Goal: Task Accomplishment & Management: Manage account settings

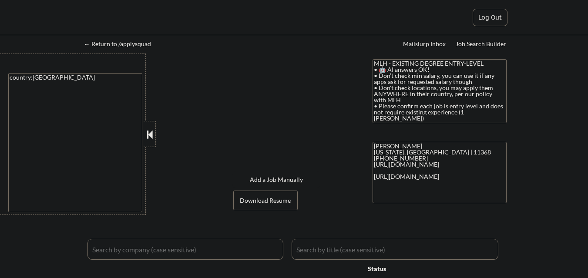
select select ""applied""
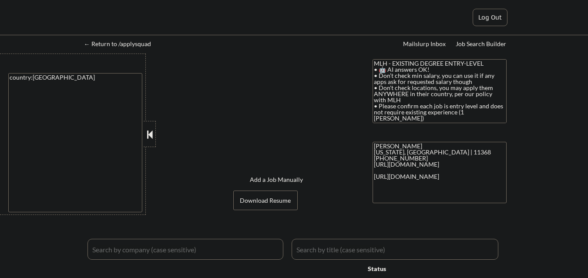
select select ""applied""
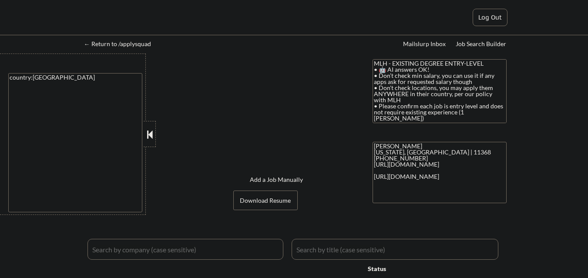
select select ""applied""
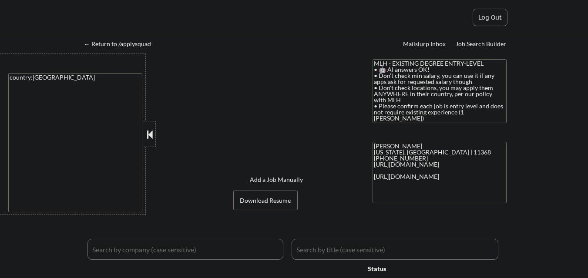
select select ""applied""
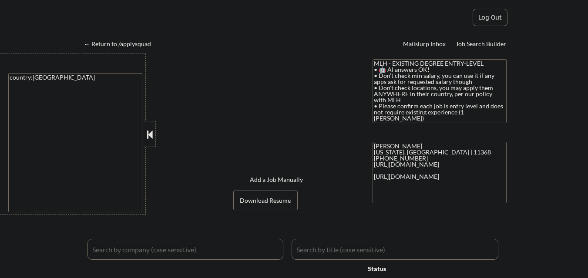
select select ""applied""
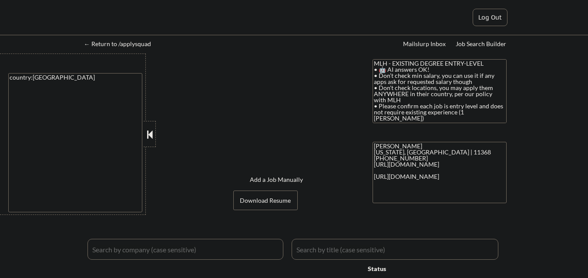
select select ""applied""
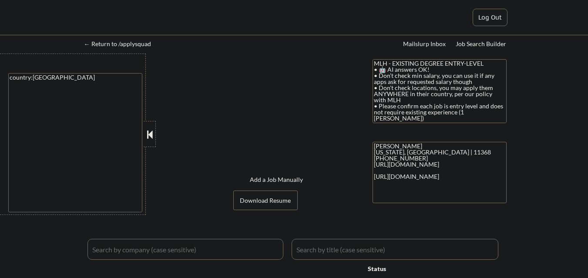
select select ""applied""
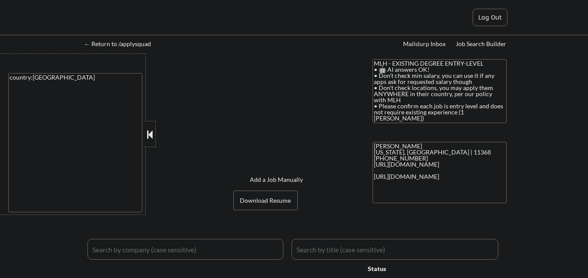
select select ""applied""
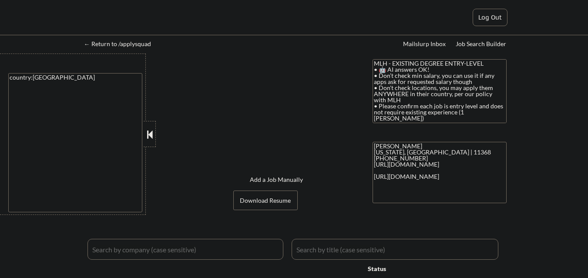
select select ""applied""
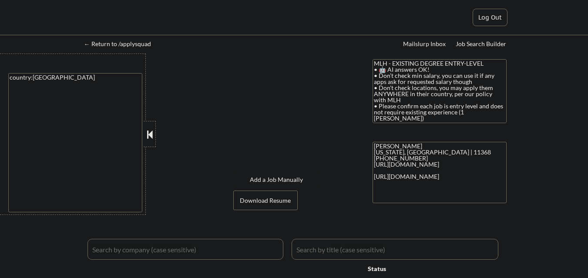
select select ""applied""
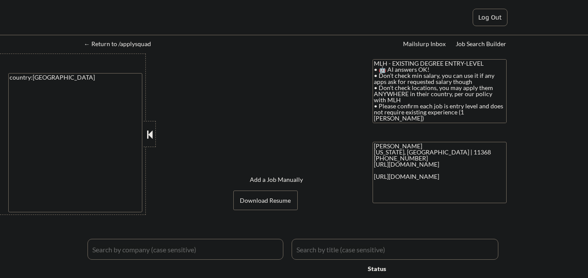
select select ""applied""
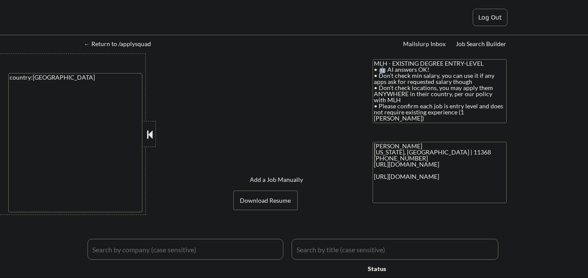
select select ""applied""
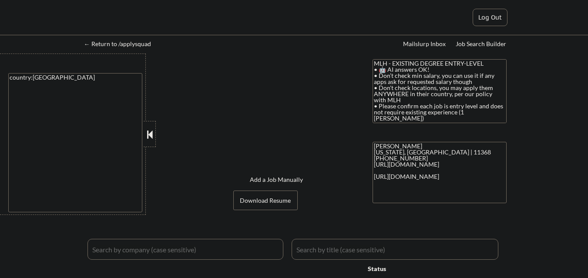
select select ""applied""
select select ""excluded__other_""
select select ""excluded__expired_""
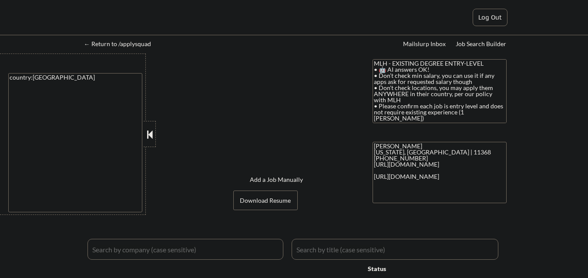
select select ""excluded__bad_match_""
select select ""excluded__expired_""
select select ""excluded__bad_match_""
select select ""excluded__expired_""
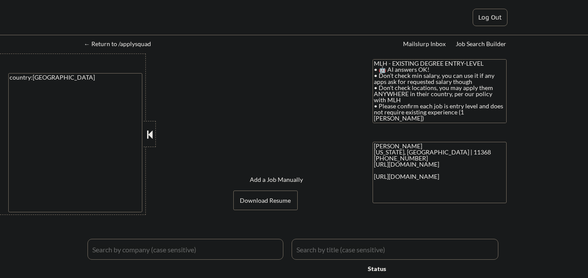
select select ""excluded__expired_""
select select ""excluded__bad_match_""
select select ""excluded__expired_""
select select ""excluded__bad_match_""
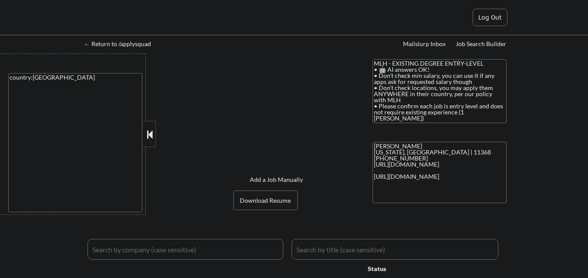
select select ""excluded__expired_""
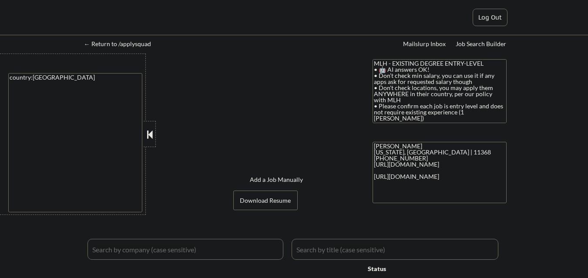
select select ""excluded__other_""
select select ""excluded__bad_match_""
select select ""excluded__expired_""
select select ""excluded__other_""
select select ""excluded__bad_match_""
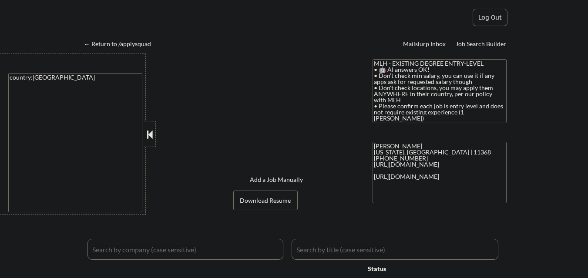
select select ""excluded__expired_""
select select ""excluded__bad_match_""
select select ""excluded__expired_""
select select ""excluded__bad_match_""
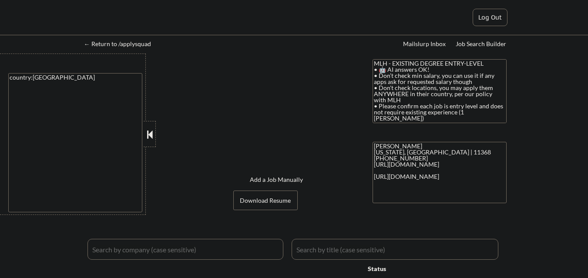
select select ""excluded__bad_match_""
select select ""excluded__expired_""
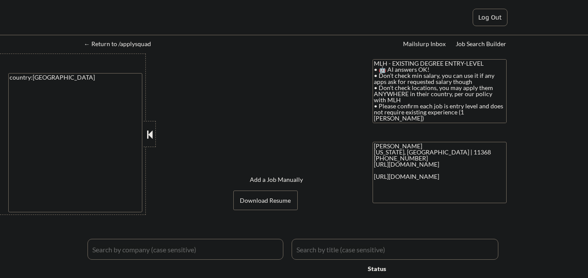
select select ""excluded__expired_""
select select ""excluded__bad_match_""
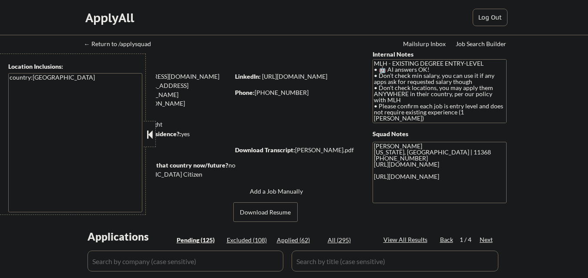
select select ""pending""
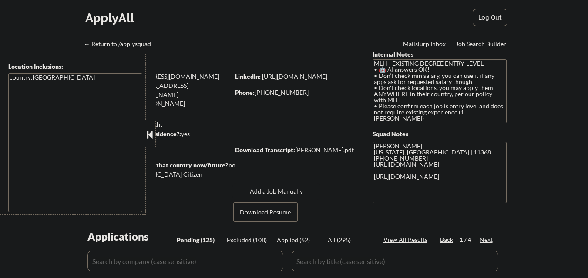
select select ""pending""
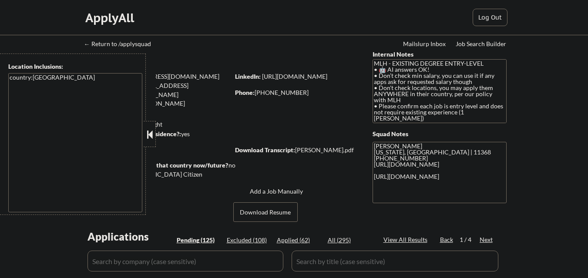
select select ""pending""
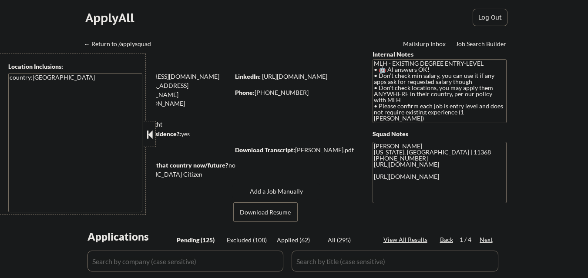
select select ""pending""
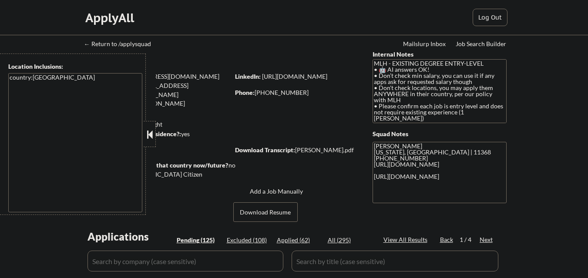
select select ""pending""
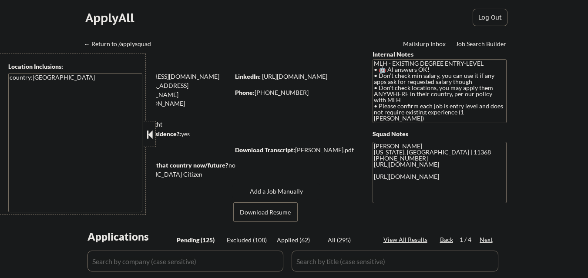
select select ""pending""
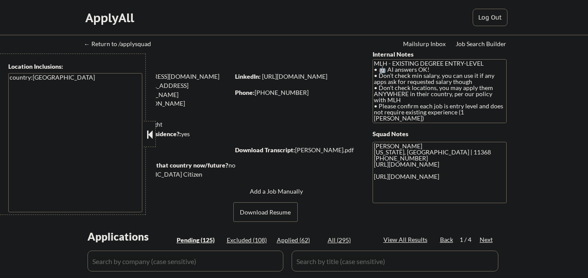
select select ""pending""
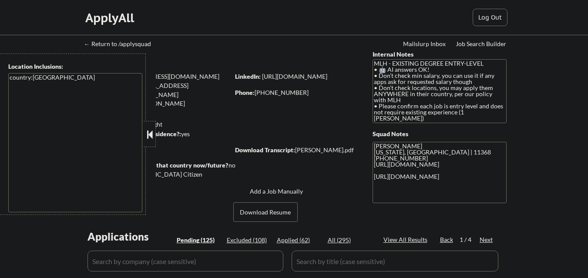
select select ""pending""
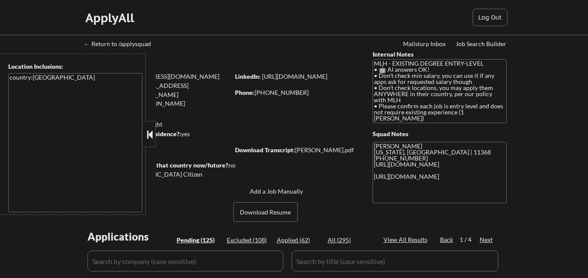
select select ""pending""
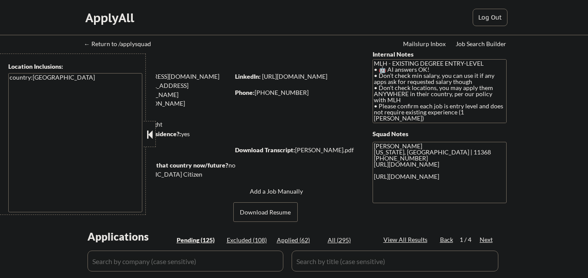
select select ""pending""
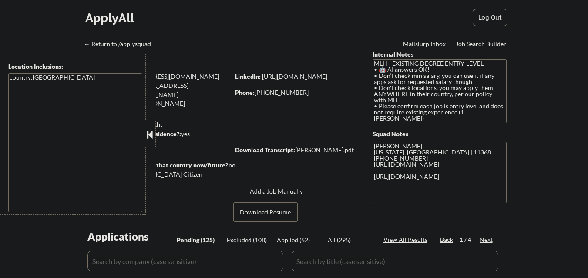
select select ""pending""
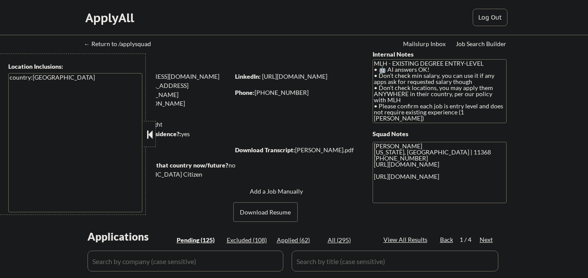
select select ""pending""
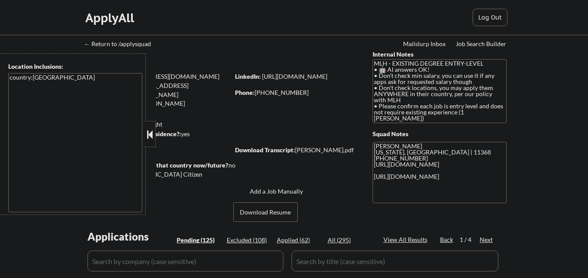
select select ""pending""
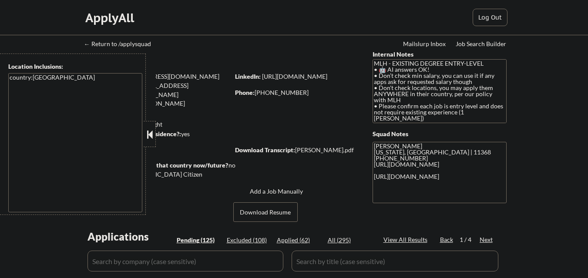
select select ""pending""
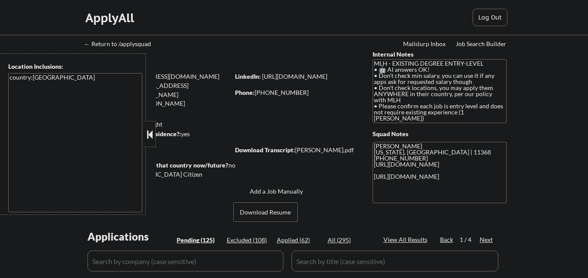
select select ""pending""
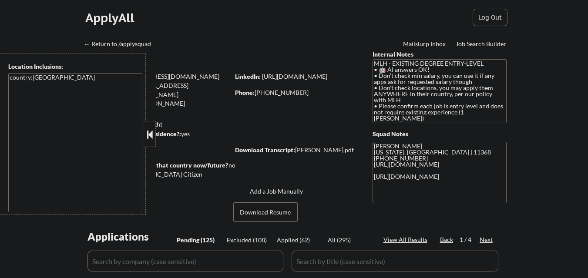
select select ""pending""
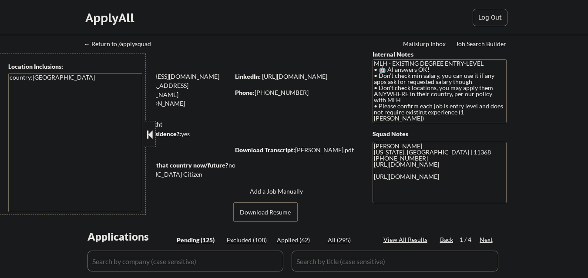
select select ""pending""
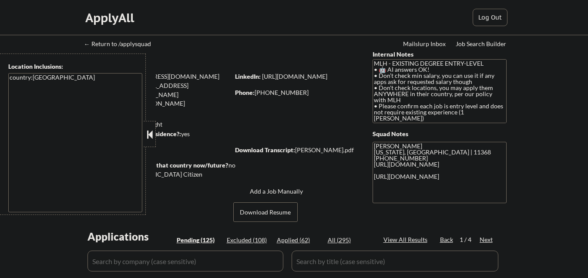
select select ""pending""
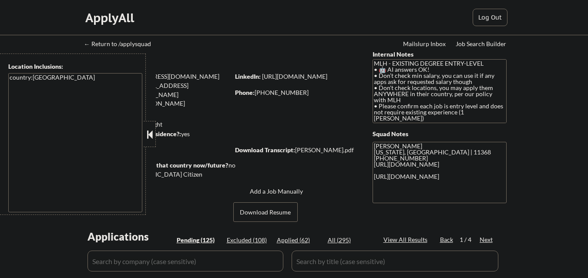
select select ""pending""
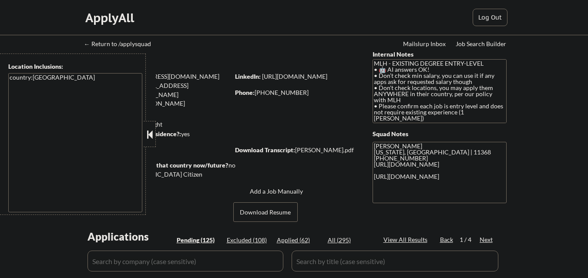
select select ""pending""
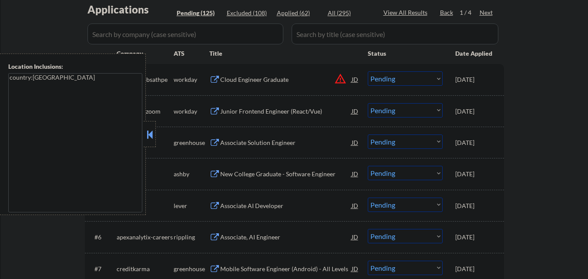
scroll to position [227, 0]
click at [152, 128] on div at bounding box center [150, 134] width 12 height 26
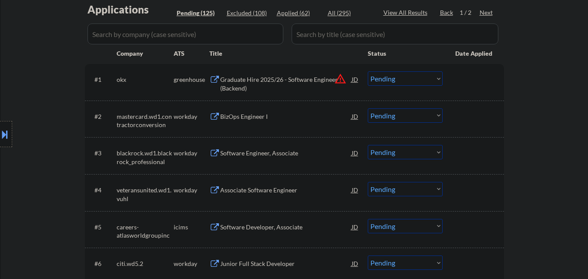
click at [306, 81] on div "Graduate Hire 2025/26 - Software Engineer (Backend)" at bounding box center [285, 83] width 131 height 17
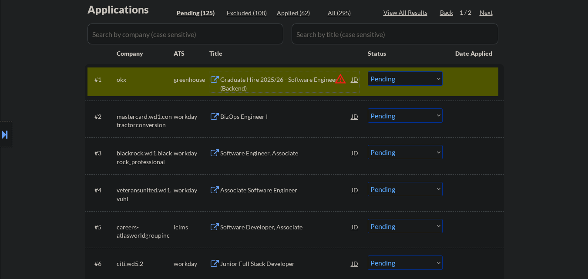
click at [388, 78] on select "Choose an option... Pending Applied Excluded (Questions) Excluded (Expired) Exc…" at bounding box center [405, 78] width 75 height 14
click at [368, 71] on select "Choose an option... Pending Applied Excluded (Questions) Excluded (Expired) Exc…" at bounding box center [405, 78] width 75 height 14
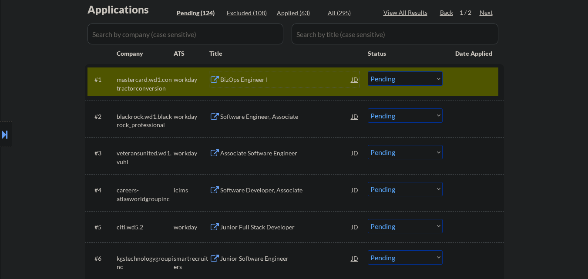
click at [291, 79] on div "BizOps Engineer I" at bounding box center [285, 79] width 131 height 9
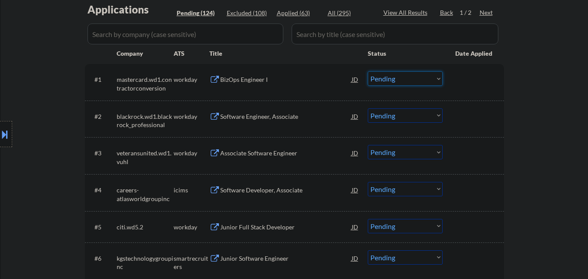
click at [410, 81] on select "Choose an option... Pending Applied Excluded (Questions) Excluded (Expired) Exc…" at bounding box center [405, 78] width 75 height 14
click at [368, 71] on select "Choose an option... Pending Applied Excluded (Questions) Excluded (Expired) Exc…" at bounding box center [405, 78] width 75 height 14
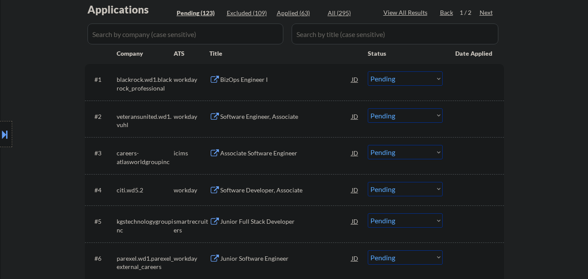
click at [274, 75] on div "BizOps Engineer I" at bounding box center [285, 79] width 131 height 16
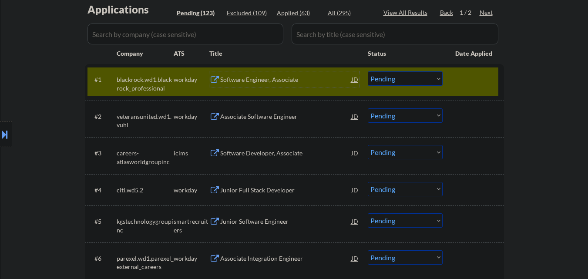
click at [429, 77] on select "Choose an option... Pending Applied Excluded (Questions) Excluded (Expired) Exc…" at bounding box center [405, 78] width 75 height 14
click at [368, 71] on select "Choose an option... Pending Applied Excluded (Questions) Excluded (Expired) Exc…" at bounding box center [405, 78] width 75 height 14
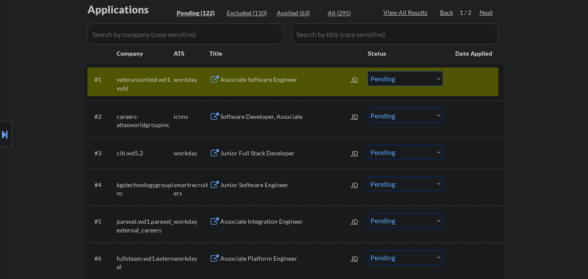
click at [270, 81] on div "Associate Software Engineer" at bounding box center [285, 79] width 131 height 9
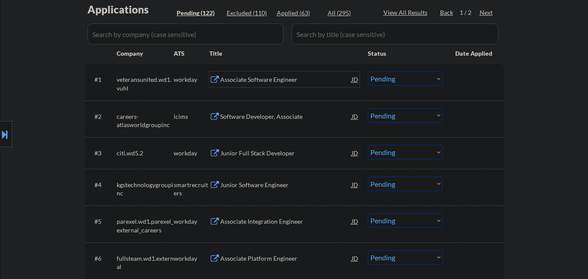
click at [401, 81] on select "Choose an option... Pending Applied Excluded (Questions) Excluded (Expired) Exc…" at bounding box center [405, 78] width 75 height 14
click at [368, 71] on select "Choose an option... Pending Applied Excluded (Questions) Excluded (Expired) Exc…" at bounding box center [405, 78] width 75 height 14
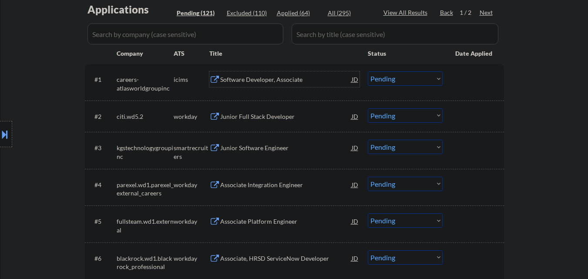
drag, startPoint x: 279, startPoint y: 80, endPoint x: 320, endPoint y: 70, distance: 41.8
click at [280, 80] on div "Software Developer, Associate" at bounding box center [285, 79] width 131 height 9
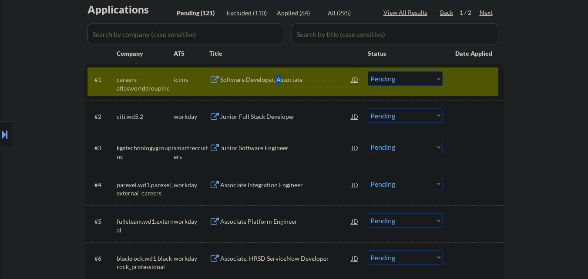
click at [278, 83] on div "Software Developer, Associate" at bounding box center [285, 79] width 131 height 9
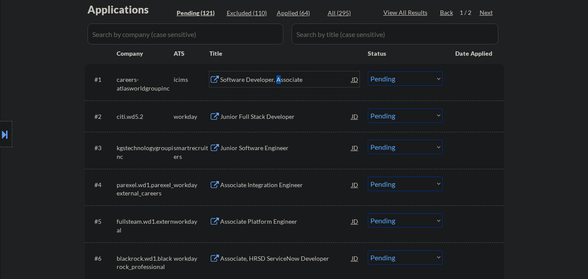
click at [407, 78] on select "Choose an option... Pending Applied Excluded (Questions) Excluded (Expired) Exc…" at bounding box center [405, 78] width 75 height 14
click at [368, 71] on select "Choose an option... Pending Applied Excluded (Questions) Excluded (Expired) Exc…" at bounding box center [405, 78] width 75 height 14
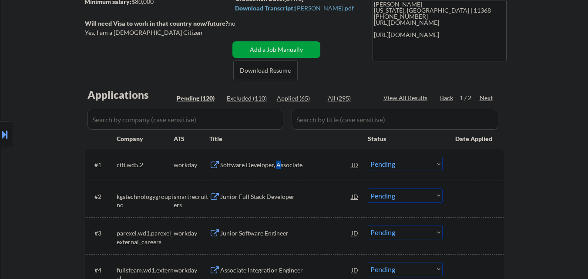
scroll to position [140, 0]
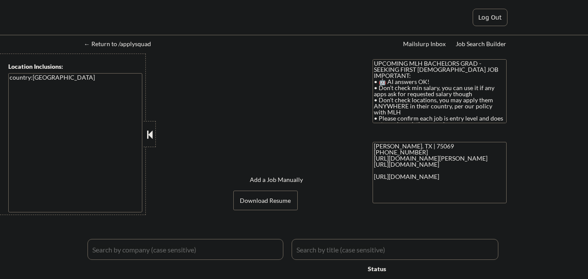
select select ""applied""
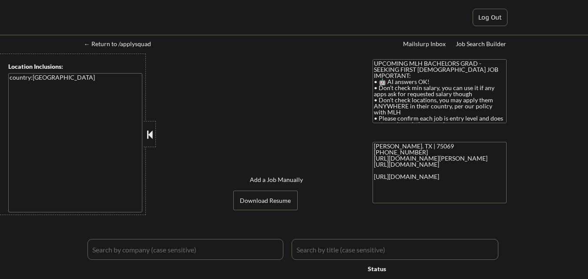
select select ""applied""
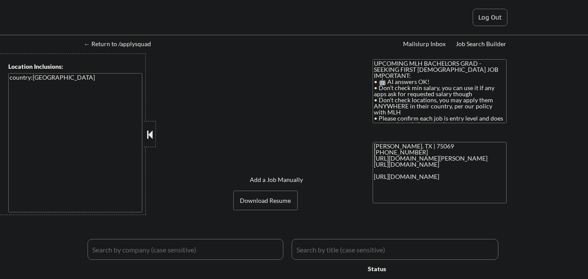
select select ""applied""
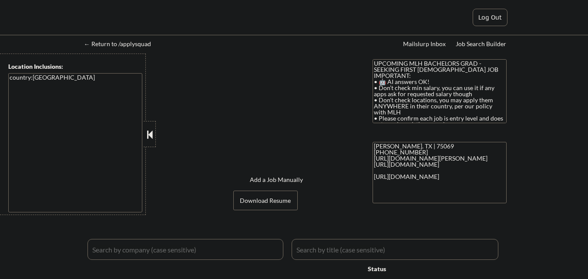
select select ""applied""
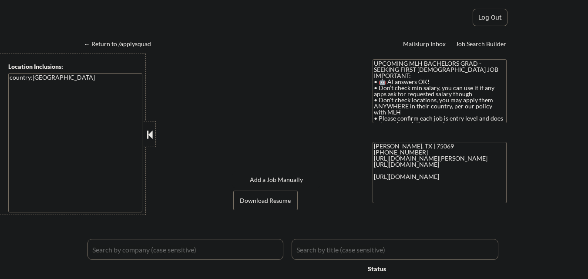
select select ""applied""
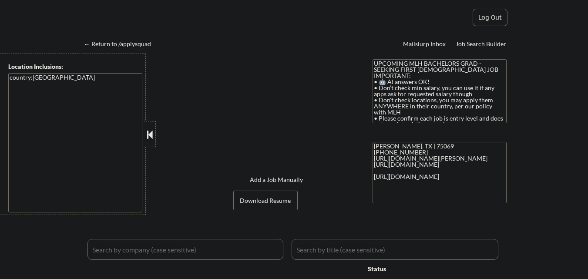
select select ""applied""
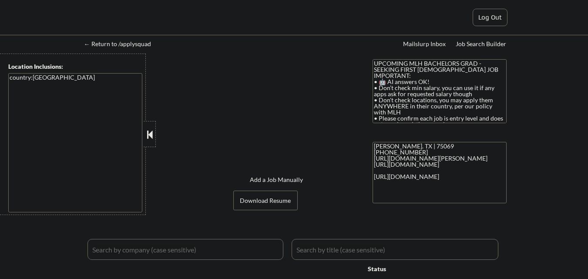
select select ""applied""
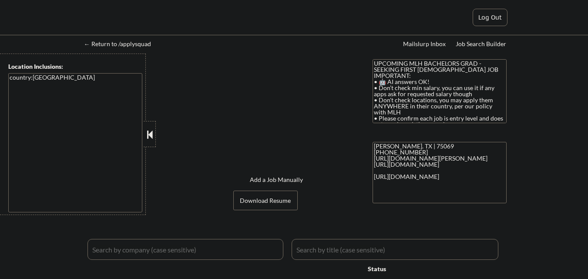
select select ""applied""
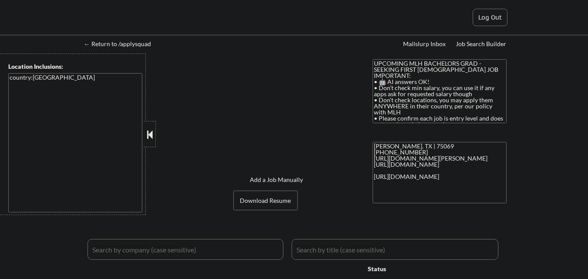
select select ""applied""
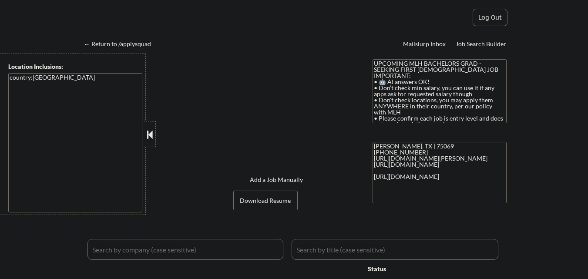
select select ""applied""
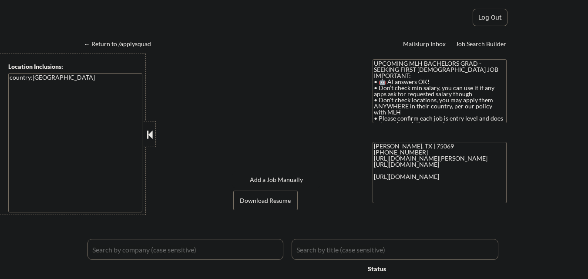
select select ""applied""
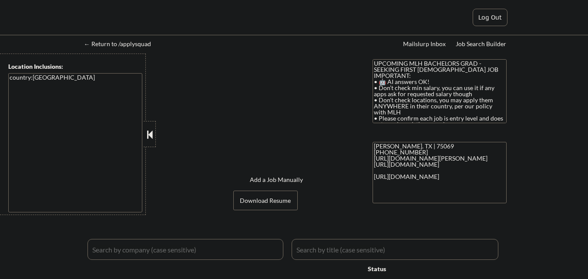
select select ""applied""
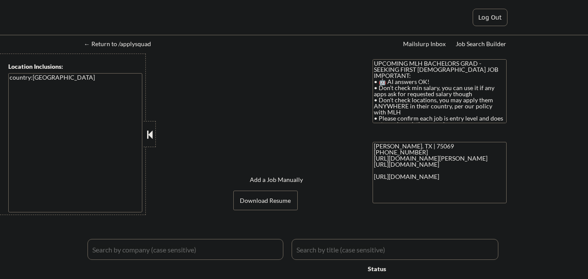
select select ""excluded__expired_""
select select ""pending""
select select ""excluded__bad_match_""
select select ""excluded__expired_""
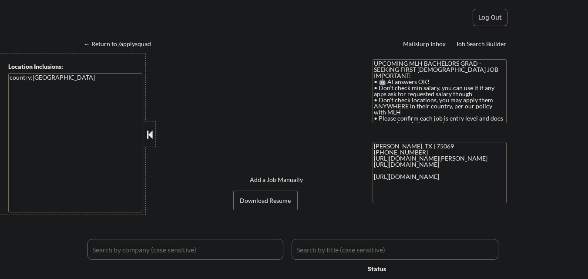
select select ""excluded__bad_match_""
select select ""excluded__expired_""
select select ""excluded__bad_match_""
select select ""excluded__expired_""
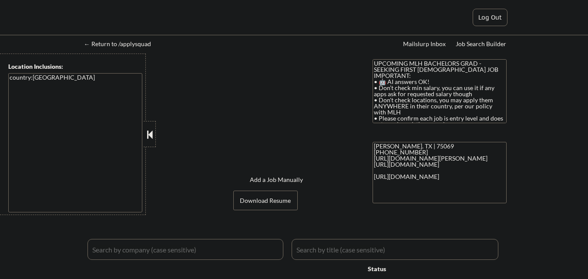
select select ""excluded__expired_""
select select ""excluded__bad_match_""
select select ""excluded__expired_""
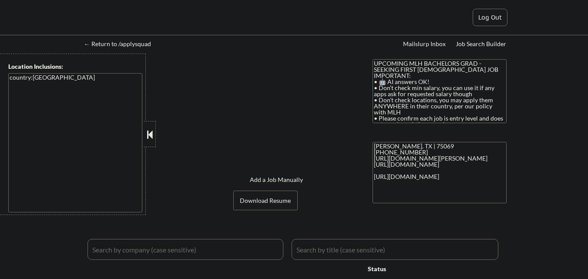
select select ""excluded__bad_match_""
select select ""excluded__expired_""
select select ""excluded__bad_match_""
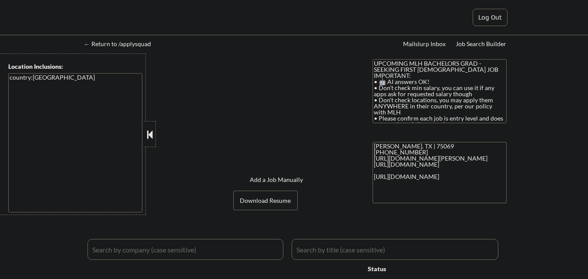
select select ""excluded__bad_match_""
select select ""excluded__other_""
select select ""excluded__bad_match_""
select select ""excluded__expired_""
select select ""excluded__other_""
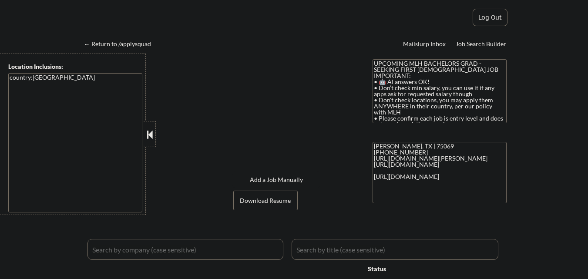
select select ""excluded__bad_match_""
select select ""excluded__other_""
select select ""excluded__bad_match_""
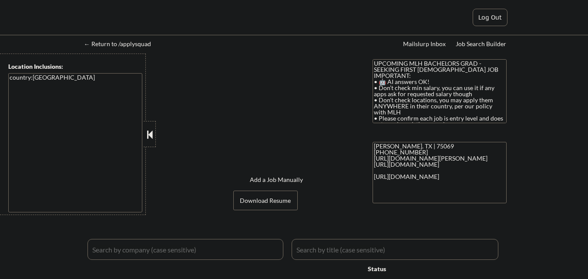
select select ""excluded__bad_match_""
select select ""excluded__expired_""
select select ""pending""
select select ""excluded__expired_""
select select ""excluded__bad_match_""
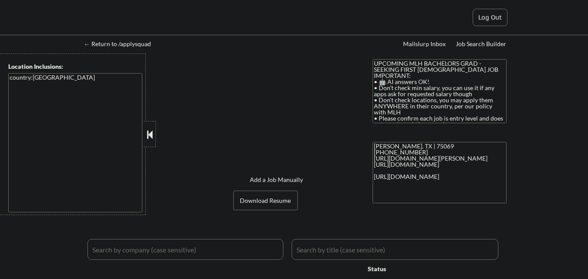
select select ""excluded__expired_""
select select ""excluded__bad_match_""
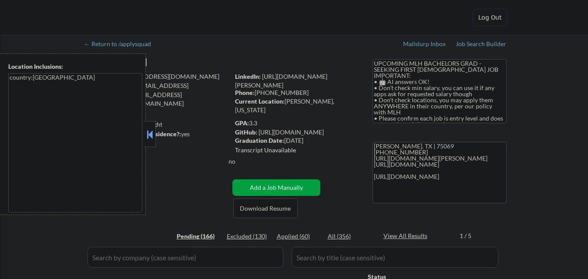
select select ""pending""
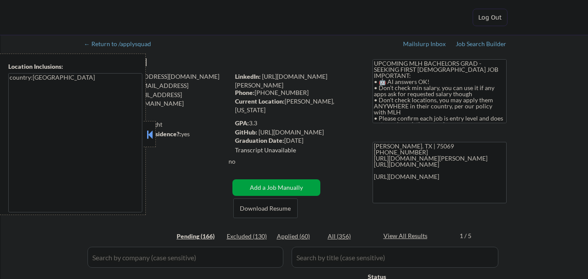
select select ""pending""
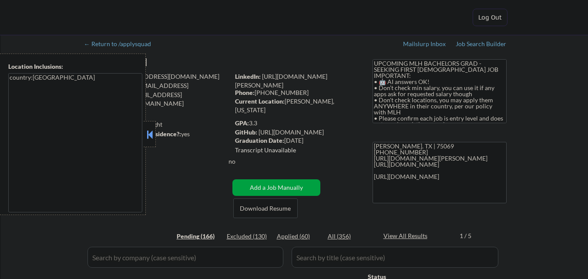
select select ""pending""
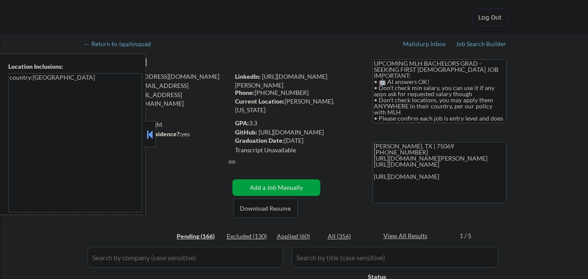
select select ""pending""
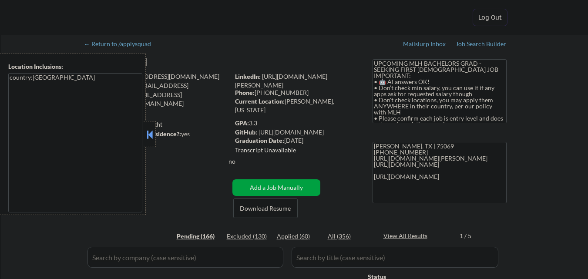
select select ""pending""
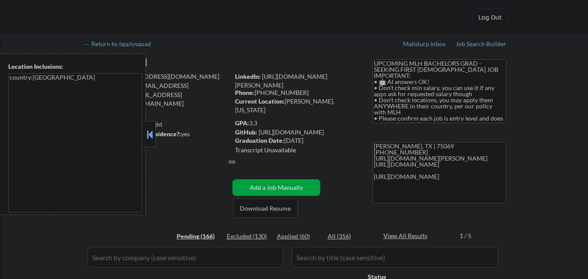
select select ""pending""
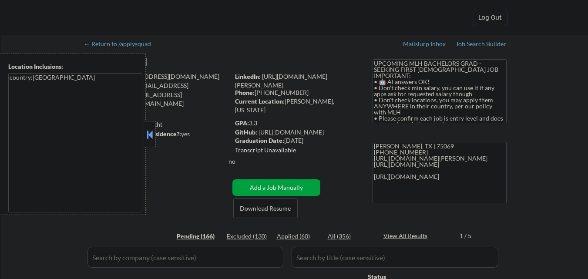
select select ""pending""
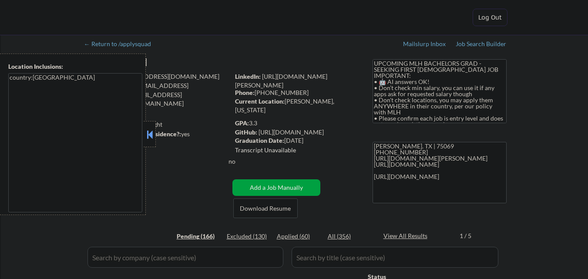
select select ""pending""
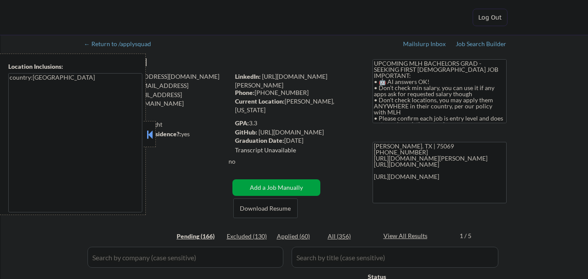
select select ""pending""
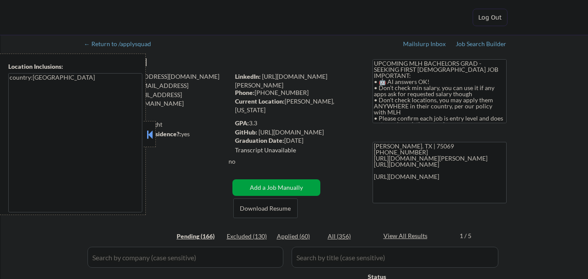
select select ""pending""
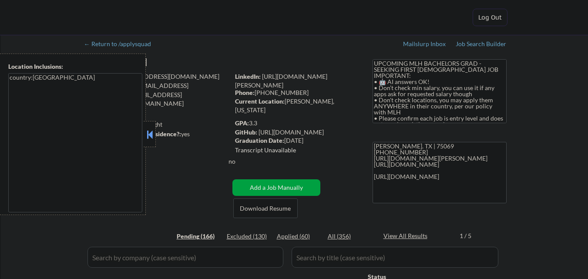
select select ""pending""
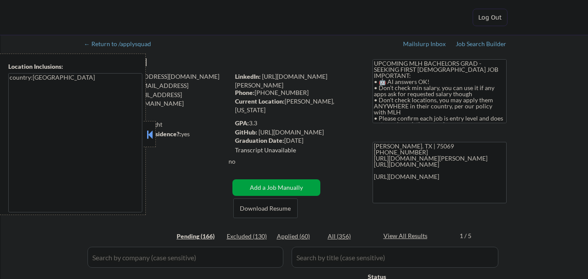
select select ""pending""
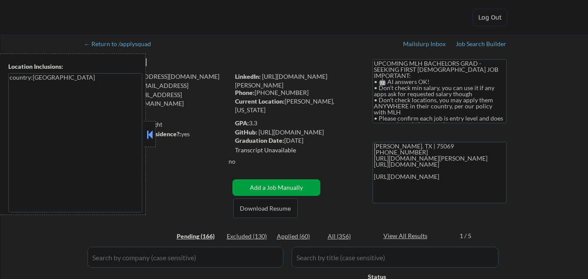
select select ""pending""
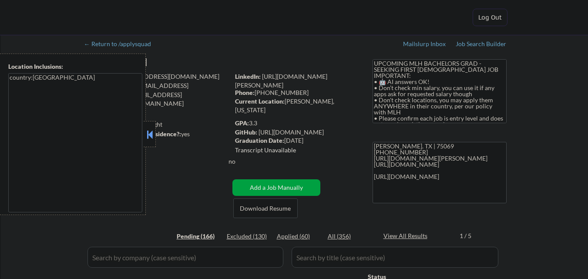
select select ""pending""
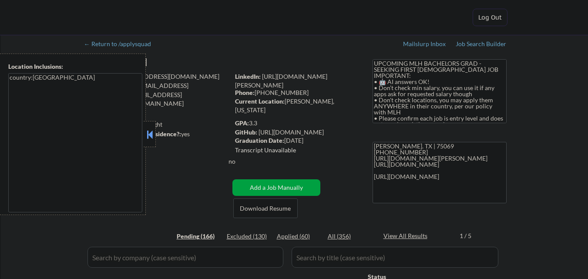
select select ""pending""
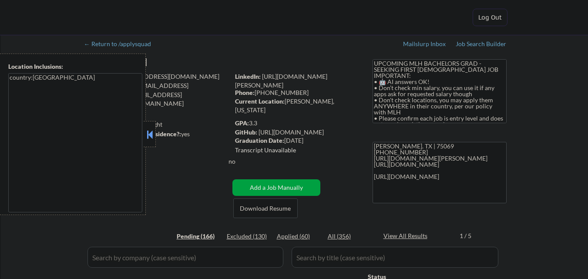
select select ""pending""
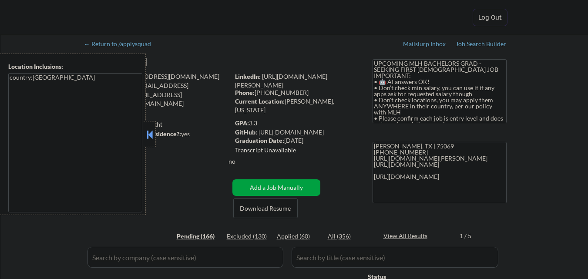
select select ""pending""
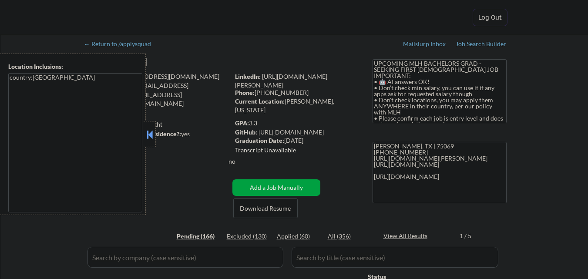
select select ""pending""
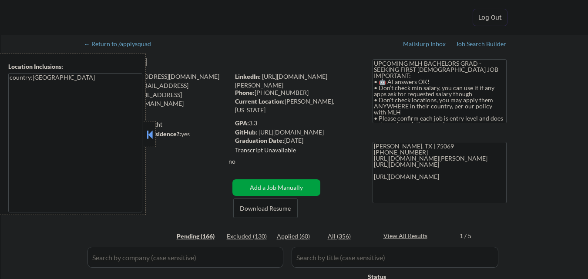
select select ""pending""
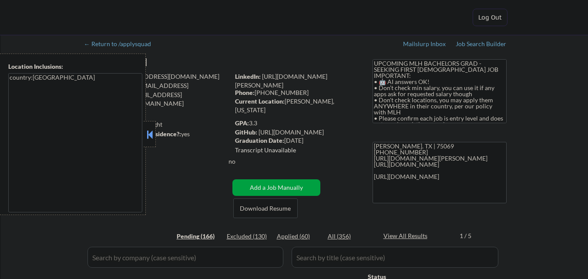
select select ""pending""
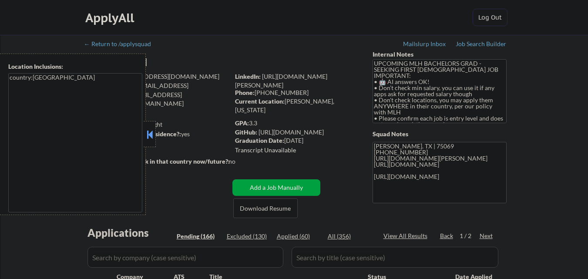
click at [153, 139] on button at bounding box center [150, 134] width 10 height 13
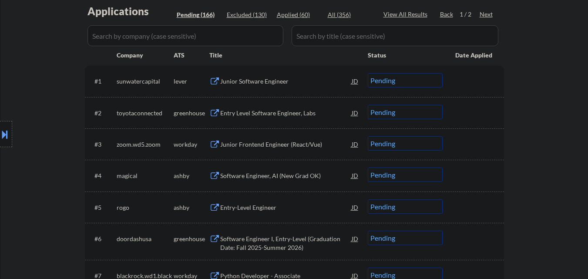
scroll to position [218, 0]
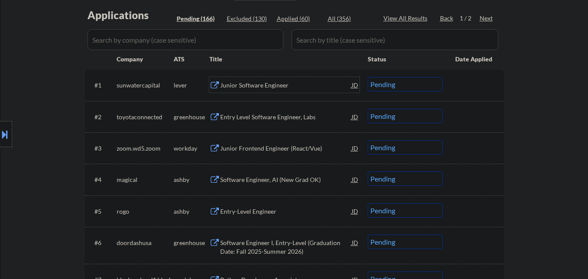
click at [272, 82] on div "Junior Software Engineer" at bounding box center [285, 85] width 131 height 9
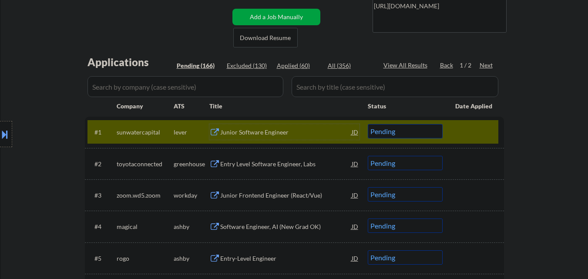
scroll to position [174, 0]
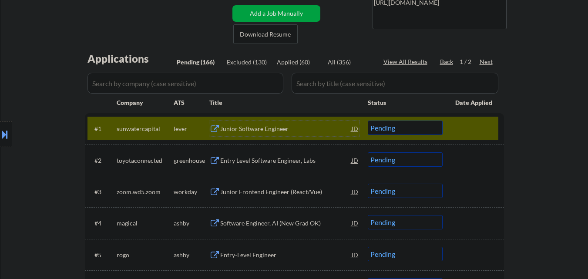
click at [402, 132] on select "Choose an option... Pending Applied Excluded (Questions) Excluded (Expired) Exc…" at bounding box center [405, 128] width 75 height 14
click at [368, 121] on select "Choose an option... Pending Applied Excluded (Questions) Excluded (Expired) Exc…" at bounding box center [405, 128] width 75 height 14
select select ""pending""
click at [290, 127] on div "Junior Software Engineer" at bounding box center [285, 129] width 131 height 9
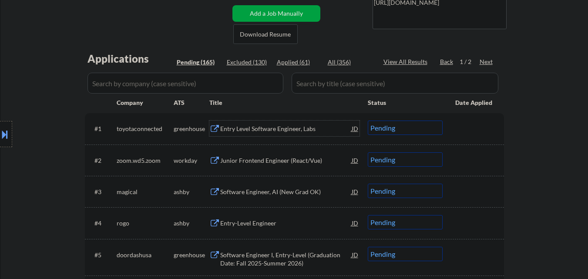
click at [293, 128] on div "Entry Level Software Engineer, Labs" at bounding box center [285, 129] width 131 height 9
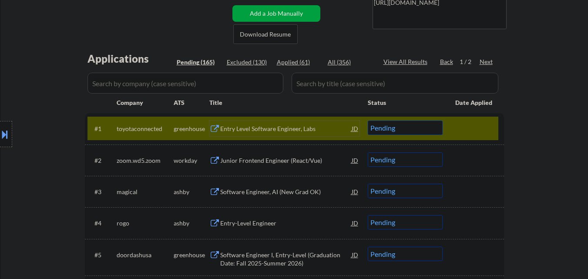
click at [313, 161] on div "Junior Frontend Engineer (React/Vue)" at bounding box center [285, 160] width 131 height 9
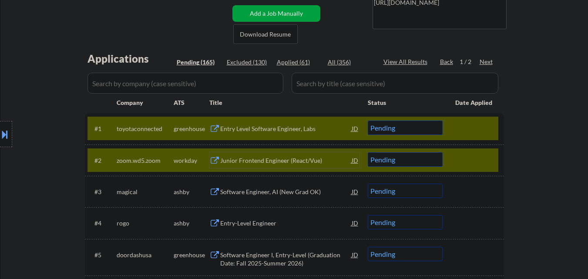
click at [401, 157] on select "Choose an option... Pending Applied Excluded (Questions) Excluded (Expired) Exc…" at bounding box center [405, 159] width 75 height 14
click at [368, 152] on select "Choose an option... Pending Applied Excluded (Questions) Excluded (Expired) Exc…" at bounding box center [405, 159] width 75 height 14
click at [467, 156] on div at bounding box center [474, 160] width 38 height 16
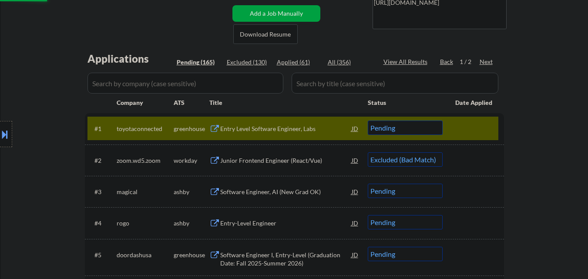
click at [313, 129] on div "Entry Level Software Engineer, Labs" at bounding box center [285, 129] width 131 height 9
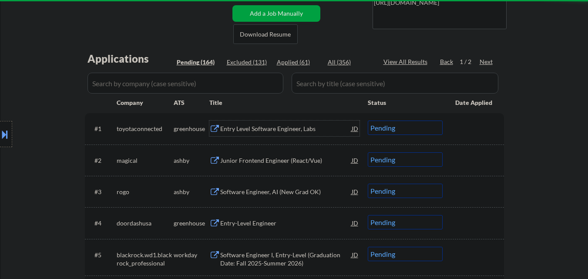
click at [298, 160] on div "Junior Frontend Engineer (React/Vue)" at bounding box center [285, 160] width 131 height 9
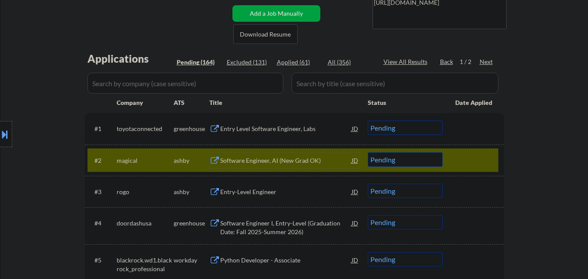
drag, startPoint x: 400, startPoint y: 159, endPoint x: 403, endPoint y: 165, distance: 6.4
click at [400, 159] on select "Choose an option... Pending Applied Excluded (Questions) Excluded (Expired) Exc…" at bounding box center [405, 159] width 75 height 14
click at [368, 152] on select "Choose an option... Pending Applied Excluded (Questions) Excluded (Expired) Exc…" at bounding box center [405, 159] width 75 height 14
click at [469, 157] on div at bounding box center [474, 160] width 38 height 16
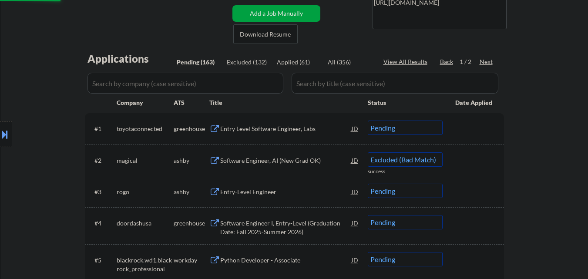
select select ""pending""
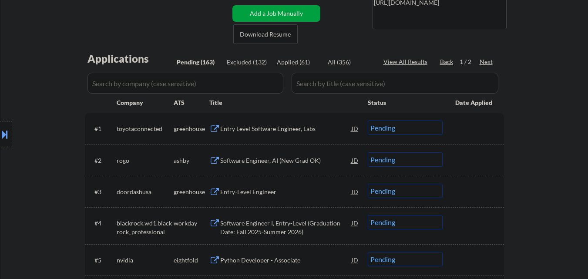
click at [270, 161] on div "Software Engineer, AI (New Grad OK)" at bounding box center [285, 160] width 131 height 9
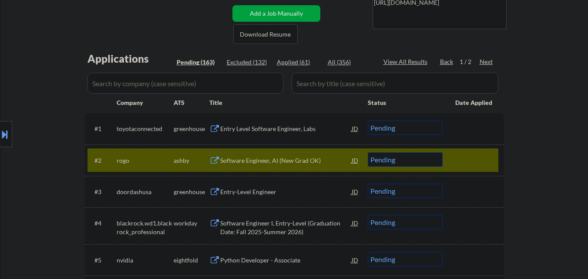
click at [394, 128] on select "Choose an option... Pending Applied Excluded (Questions) Excluded (Expired) Exc…" at bounding box center [405, 128] width 75 height 14
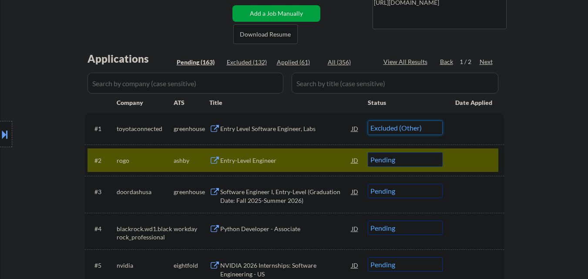
click at [368, 121] on select "Choose an option... Pending Applied Excluded (Questions) Excluded (Expired) Exc…" at bounding box center [405, 128] width 75 height 14
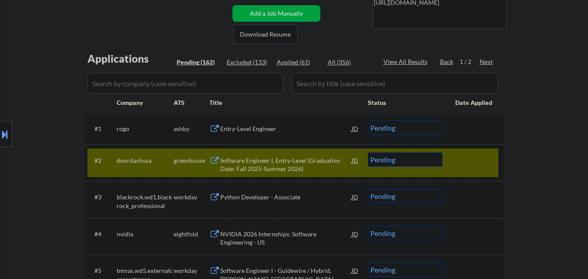
click at [428, 127] on select "Choose an option... Pending Applied Excluded (Questions) Excluded (Expired) Exc…" at bounding box center [405, 128] width 75 height 14
click at [368, 121] on select "Choose an option... Pending Applied Excluded (Questions) Excluded (Expired) Exc…" at bounding box center [405, 128] width 75 height 14
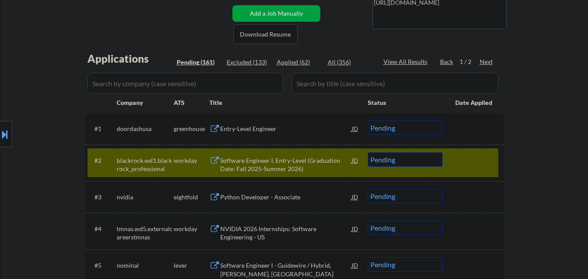
click at [481, 161] on div at bounding box center [474, 160] width 38 height 16
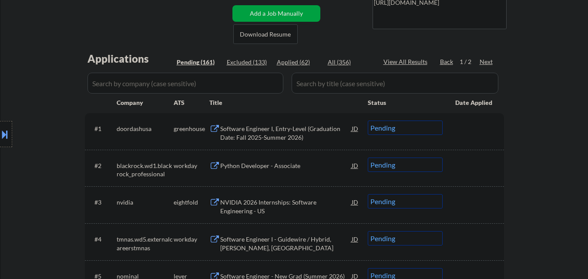
click at [290, 131] on div "Software Engineer I, Entry-Level (Graduation Date: Fall 2025-Summer 2026)" at bounding box center [285, 133] width 131 height 17
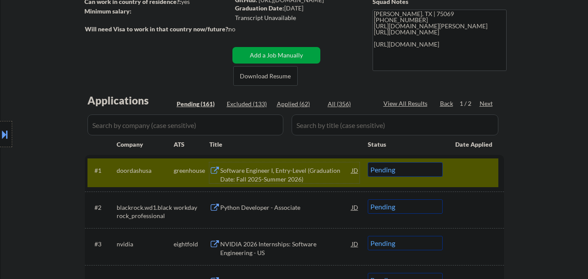
scroll to position [87, 0]
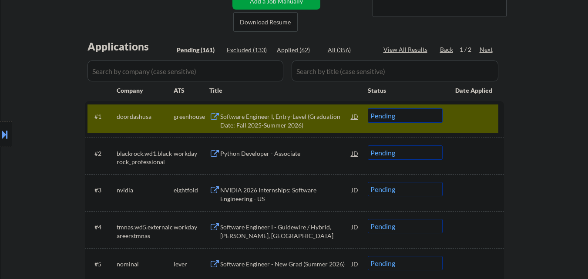
scroll to position [218, 0]
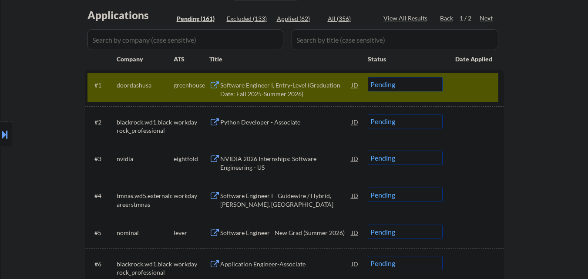
click at [402, 87] on select "Choose an option... Pending Applied Excluded (Questions) Excluded (Expired) Exc…" at bounding box center [405, 84] width 75 height 14
click at [368, 77] on select "Choose an option... Pending Applied Excluded (Questions) Excluded (Expired) Exc…" at bounding box center [405, 84] width 75 height 14
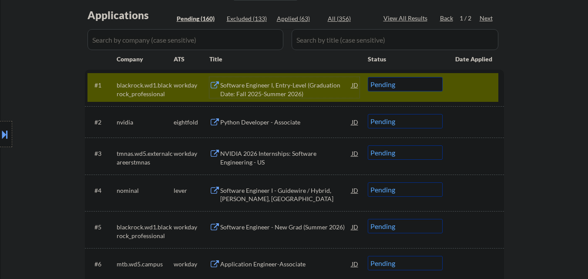
click at [269, 81] on div "Software Engineer I, Entry-Level (Graduation Date: Fall 2025-Summer 2026)" at bounding box center [285, 89] width 131 height 17
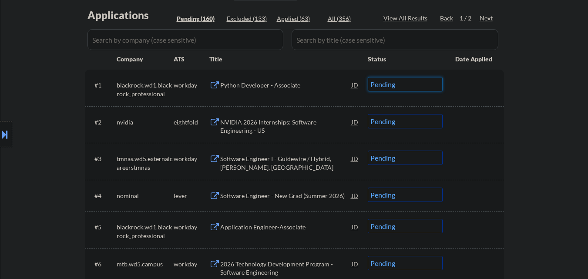
drag, startPoint x: 416, startPoint y: 83, endPoint x: 421, endPoint y: 91, distance: 9.4
click at [416, 84] on select "Choose an option... Pending Applied Excluded (Questions) Excluded (Expired) Exc…" at bounding box center [405, 84] width 75 height 14
click at [368, 77] on select "Choose an option... Pending Applied Excluded (Questions) Excluded (Expired) Exc…" at bounding box center [405, 84] width 75 height 14
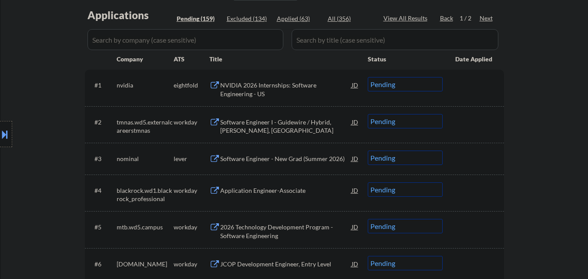
click at [416, 81] on select "Choose an option... Pending Applied Excluded (Questions) Excluded (Expired) Exc…" at bounding box center [405, 84] width 75 height 14
click at [368, 77] on select "Choose an option... Pending Applied Excluded (Questions) Excluded (Expired) Exc…" at bounding box center [405, 84] width 75 height 14
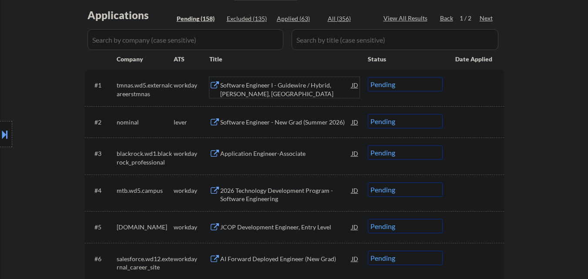
click at [295, 87] on div "Software Engineer I - Guidewire / Hybrid, Bala Cynwyd, PA" at bounding box center [285, 89] width 131 height 17
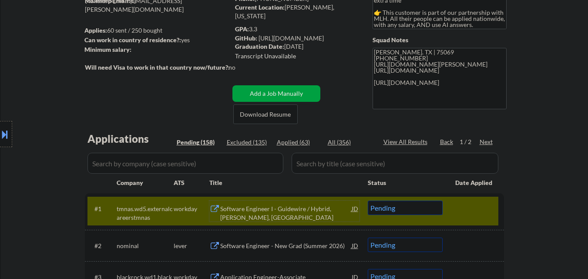
scroll to position [174, 0]
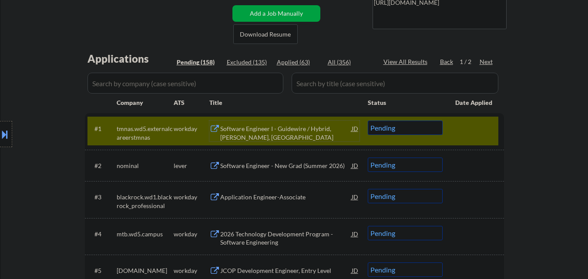
click at [403, 126] on select "Choose an option... Pending Applied Excluded (Questions) Excluded (Expired) Exc…" at bounding box center [405, 128] width 75 height 14
click at [368, 121] on select "Choose an option... Pending Applied Excluded (Questions) Excluded (Expired) Exc…" at bounding box center [405, 128] width 75 height 14
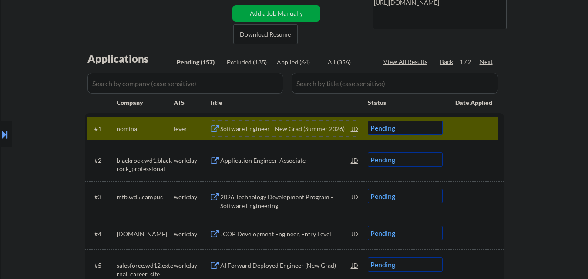
click at [310, 131] on div "Software Engineer - New Grad (Summer 2026)" at bounding box center [285, 129] width 131 height 9
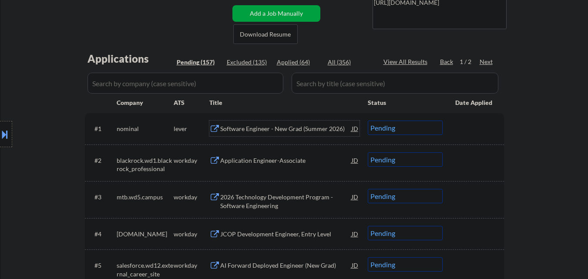
click at [420, 128] on select "Choose an option... Pending Applied Excluded (Questions) Excluded (Expired) Exc…" at bounding box center [405, 128] width 75 height 14
click at [368, 121] on select "Choose an option... Pending Applied Excluded (Questions) Excluded (Expired) Exc…" at bounding box center [405, 128] width 75 height 14
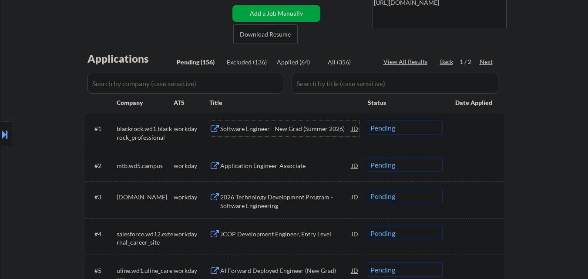
click at [282, 128] on div "Software Engineer - New Grad (Summer 2026)" at bounding box center [285, 129] width 131 height 9
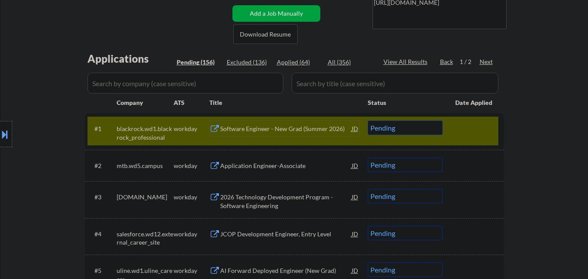
click at [407, 129] on select "Choose an option... Pending Applied Excluded (Questions) Excluded (Expired) Exc…" at bounding box center [405, 128] width 75 height 14
click at [368, 121] on select "Choose an option... Pending Applied Excluded (Questions) Excluded (Expired) Exc…" at bounding box center [405, 128] width 75 height 14
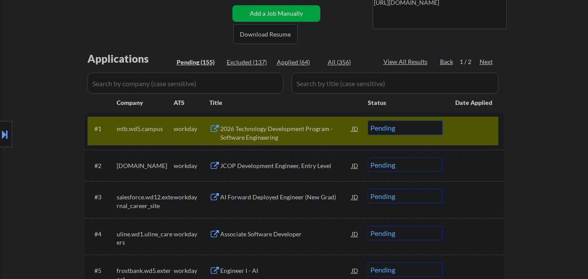
click at [282, 133] on div "2026 Technology Development Program - Software Engineering" at bounding box center [285, 133] width 131 height 17
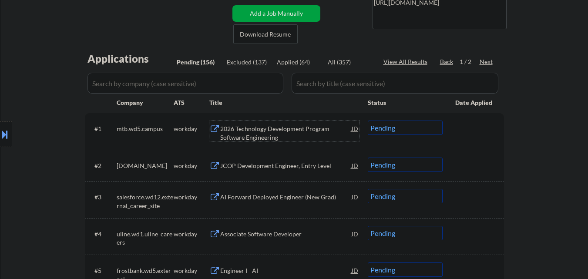
click at [294, 130] on div "2026 Technology Development Program - Software Engineering" at bounding box center [285, 133] width 131 height 17
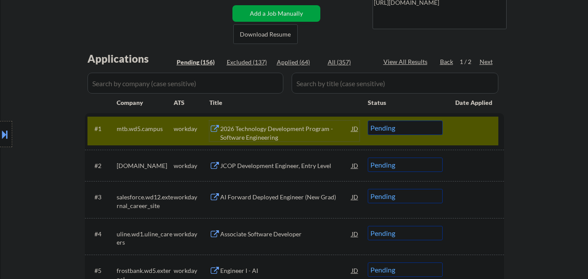
click at [336, 61] on div "All (357)" at bounding box center [350, 62] width 44 height 9
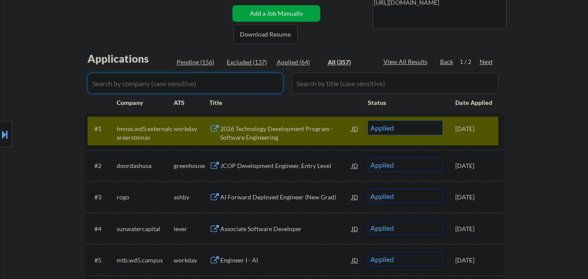
click at [168, 88] on input "input" at bounding box center [186, 83] width 196 height 21
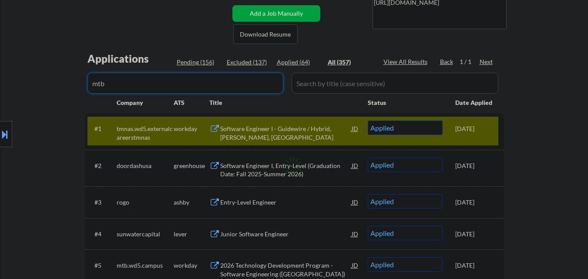
click at [64, 71] on div "Location Inclusions: country:US" at bounding box center [78, 135] width 156 height 162
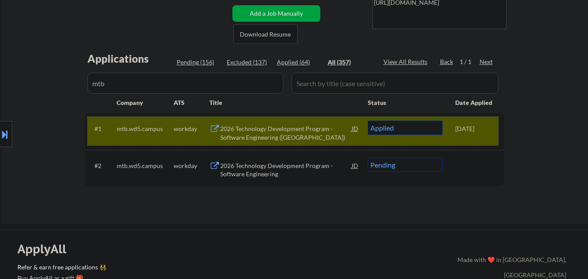
click at [481, 135] on div "Oct 5, 2025" at bounding box center [474, 129] width 38 height 16
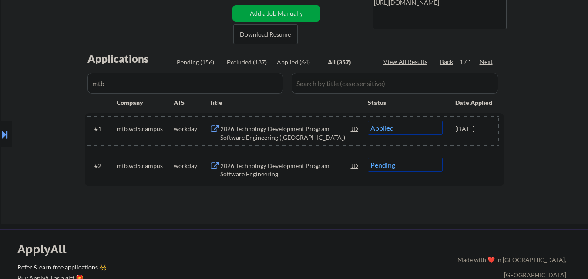
click at [281, 162] on div "2026 Technology Development Program - Software Engineering" at bounding box center [285, 170] width 131 height 17
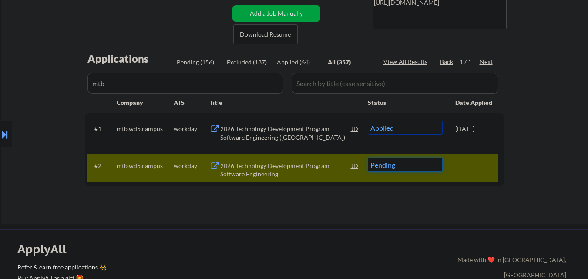
click at [429, 165] on select "Choose an option... Pending Applied Excluded (Questions) Excluded (Expired) Exc…" at bounding box center [405, 165] width 75 height 14
click at [368, 158] on select "Choose an option... Pending Applied Excluded (Questions) Excluded (Expired) Exc…" at bounding box center [405, 165] width 75 height 14
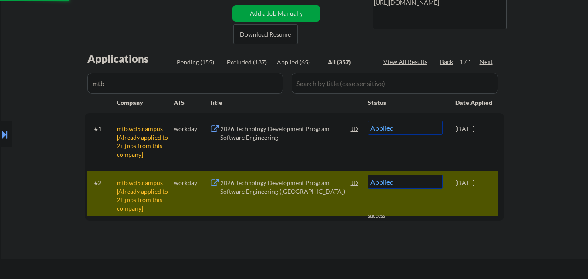
click at [468, 208] on div "#2 mtb.wd5.campus [Already applied to 2+ jobs from this company] workday 2026 T…" at bounding box center [293, 194] width 411 height 46
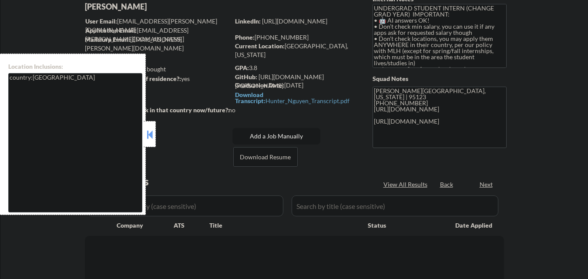
scroll to position [87, 0]
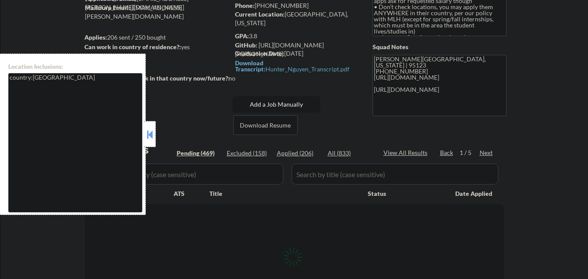
click at [150, 128] on button at bounding box center [150, 134] width 10 height 13
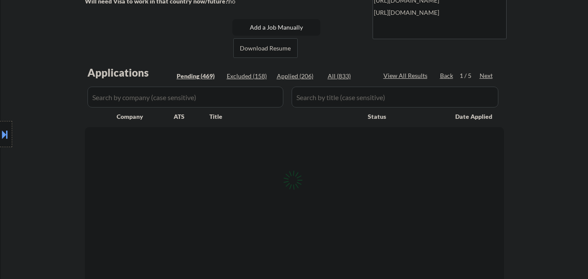
scroll to position [174, 0]
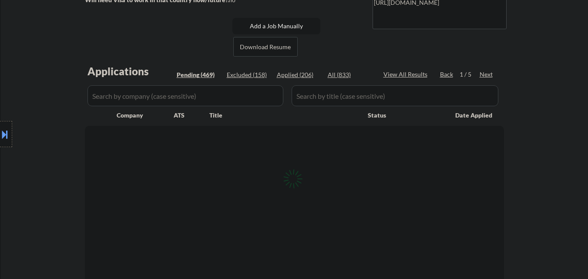
select select ""pending""
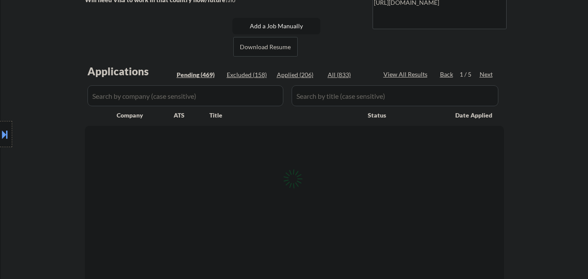
select select ""pending""
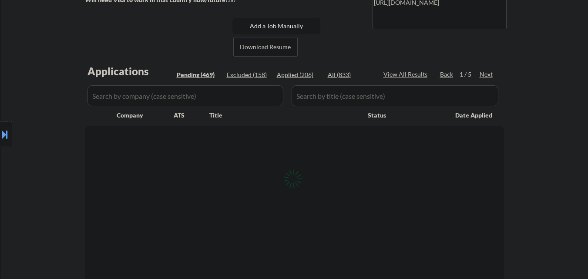
select select ""pending""
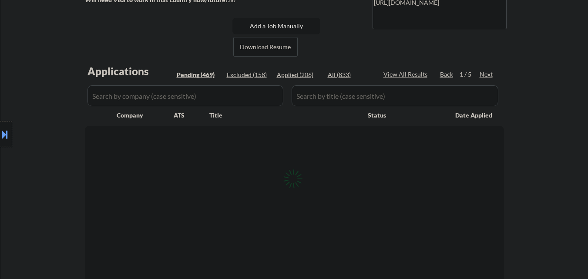
select select ""pending""
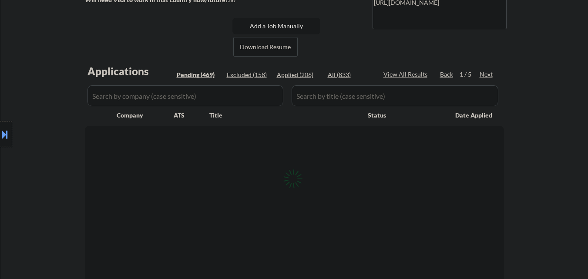
select select ""pending""
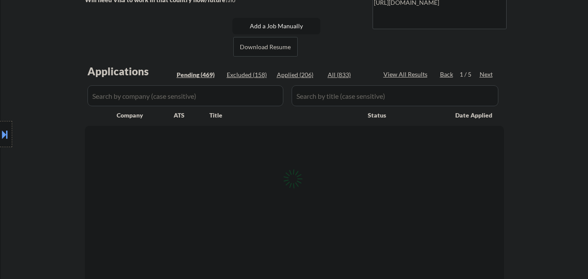
select select ""pending""
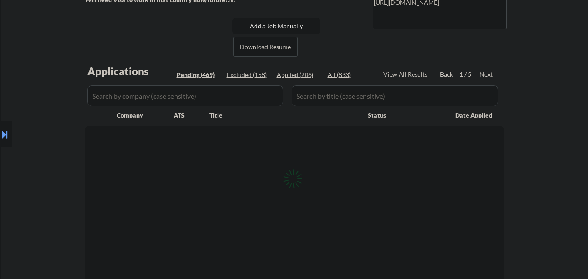
select select ""pending""
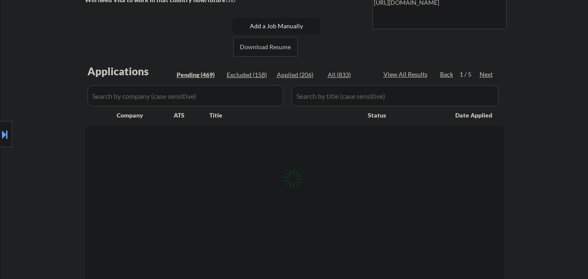
select select ""pending""
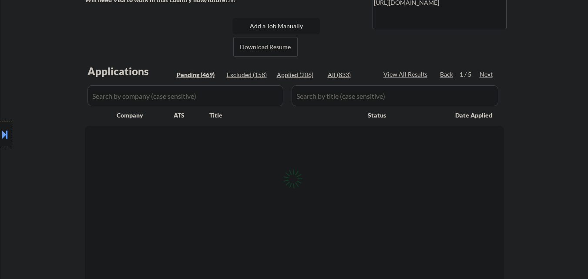
select select ""pending""
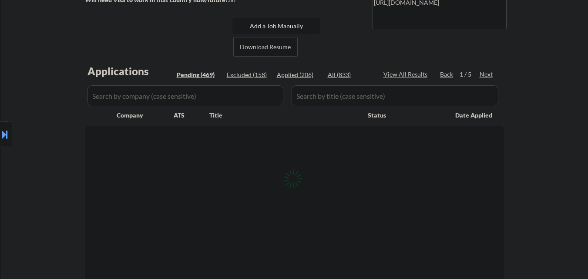
select select ""pending""
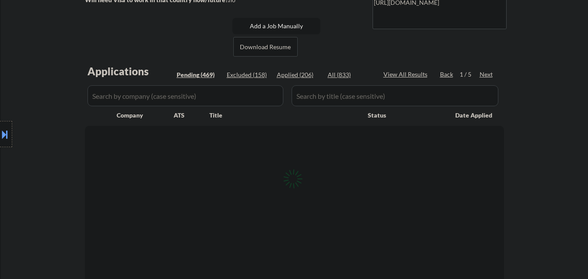
select select ""pending""
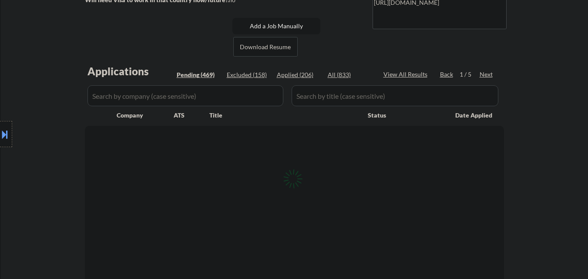
select select ""pending""
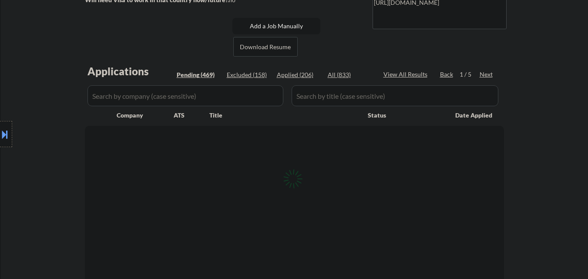
select select ""pending""
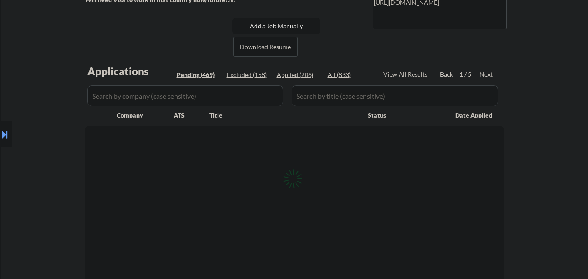
select select ""pending""
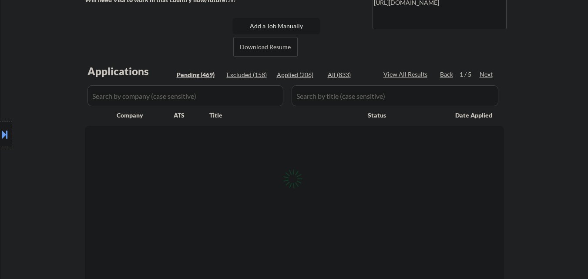
select select ""pending""
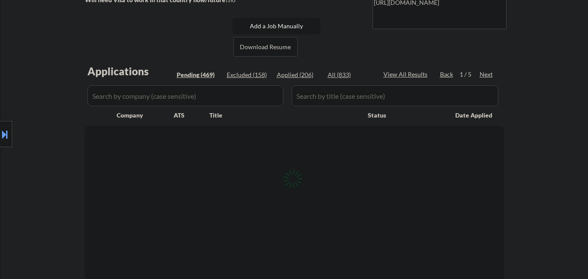
select select ""pending""
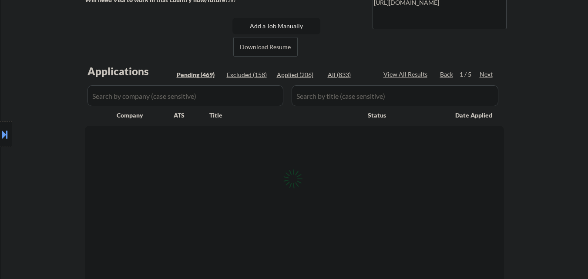
select select ""pending""
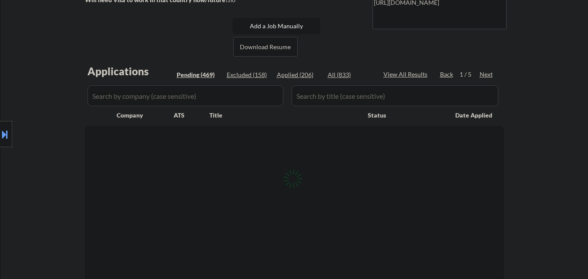
select select ""pending""
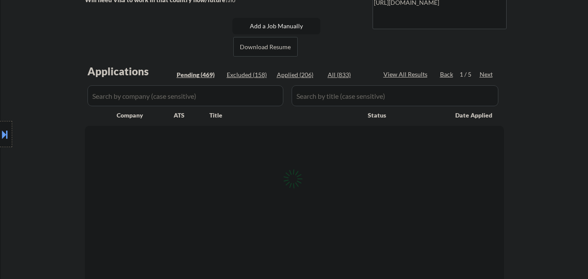
select select ""pending""
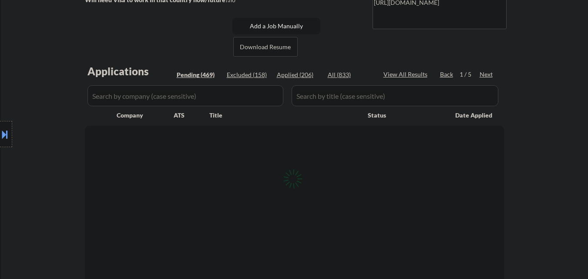
select select ""pending""
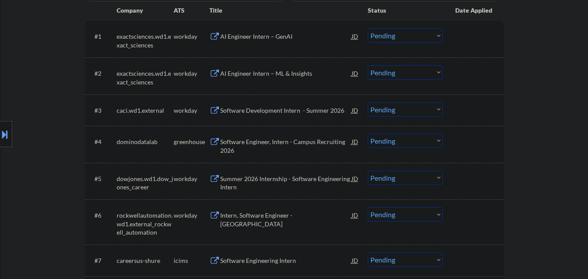
scroll to position [305, 0]
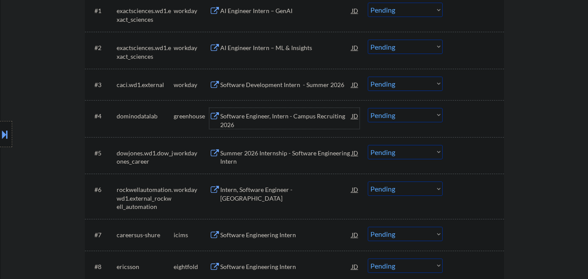
click at [309, 114] on div "Software Engineer, Intern - Campus Recruiting 2026" at bounding box center [285, 120] width 131 height 17
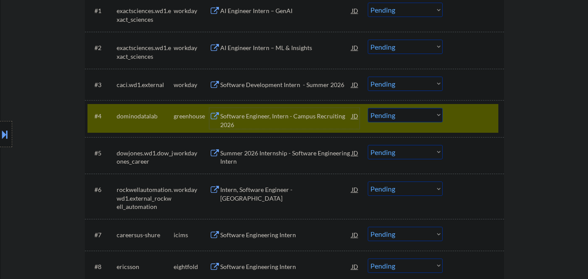
click at [401, 117] on select "Choose an option... Pending Applied Excluded (Questions) Excluded (Expired) Exc…" at bounding box center [405, 115] width 75 height 14
click at [368, 108] on select "Choose an option... Pending Applied Excluded (Questions) Excluded (Expired) Exc…" at bounding box center [405, 115] width 75 height 14
select select ""pending""
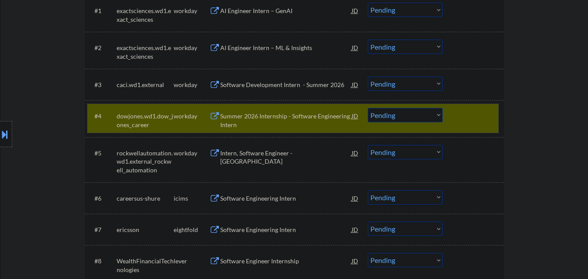
click at [484, 117] on div at bounding box center [474, 116] width 38 height 16
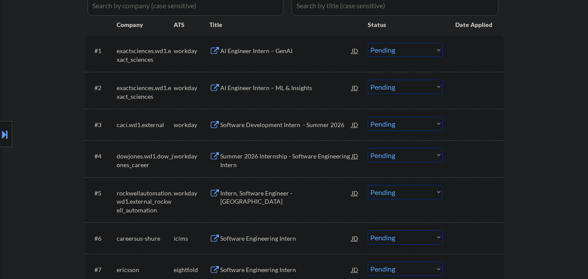
scroll to position [261, 0]
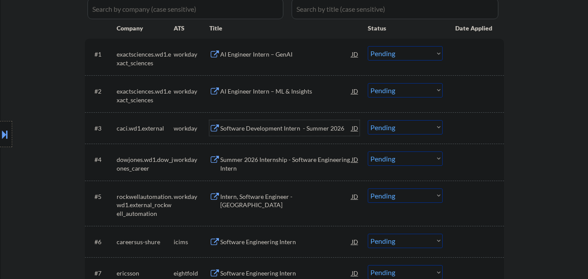
click at [273, 123] on div "Software Development Intern - Summer 2026" at bounding box center [285, 128] width 131 height 16
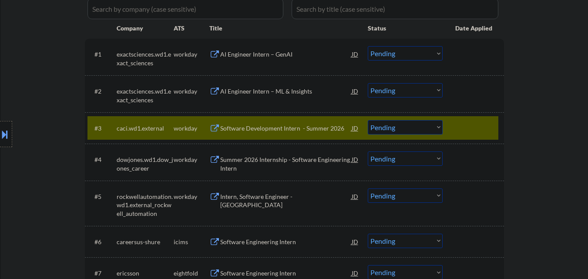
select select ""pending""
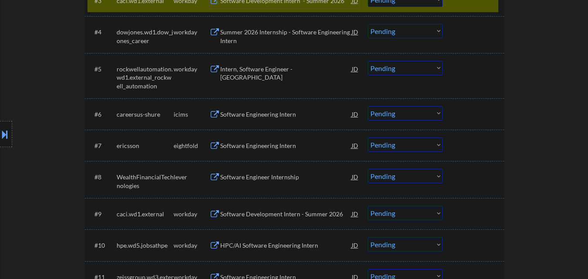
scroll to position [435, 0]
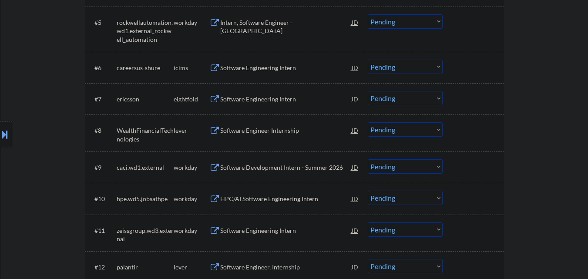
click at [287, 96] on div "Software Engineering Intern" at bounding box center [285, 99] width 131 height 9
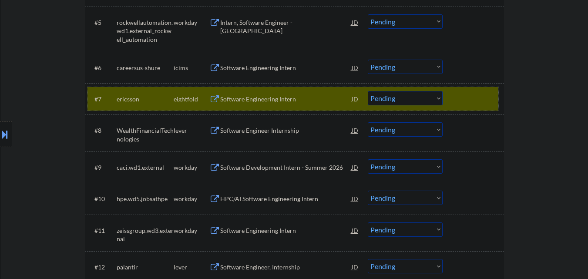
click at [465, 94] on div at bounding box center [474, 99] width 38 height 16
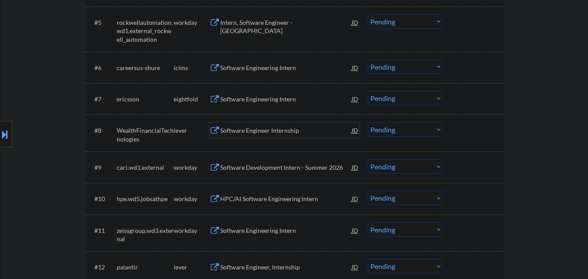
click at [282, 133] on div "Software Engineer Internship" at bounding box center [285, 130] width 131 height 9
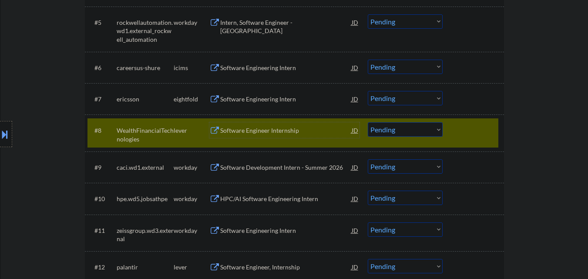
click at [416, 128] on select "Choose an option... Pending Applied Excluded (Questions) Excluded (Expired) Exc…" at bounding box center [405, 129] width 75 height 14
click at [368, 122] on select "Choose an option... Pending Applied Excluded (Questions) Excluded (Expired) Exc…" at bounding box center [405, 129] width 75 height 14
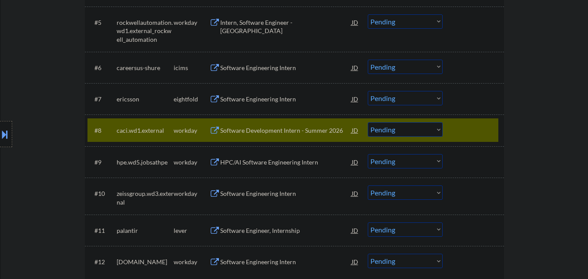
click at [477, 125] on div at bounding box center [474, 130] width 38 height 16
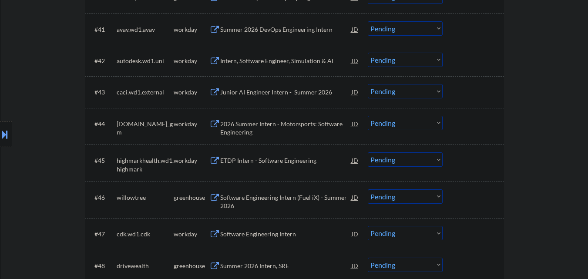
scroll to position [1785, 0]
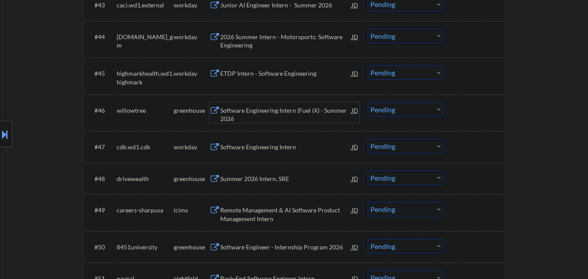
click at [291, 107] on div "Software Engineering Intern (Fuel iX) - Summer 2026" at bounding box center [285, 114] width 131 height 17
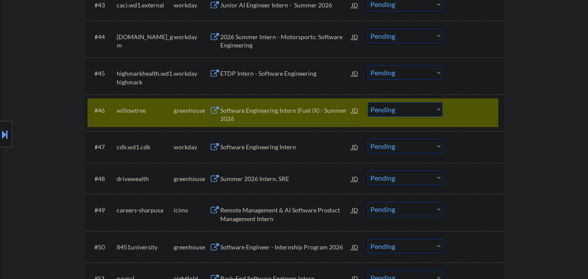
click at [480, 105] on div at bounding box center [474, 110] width 38 height 16
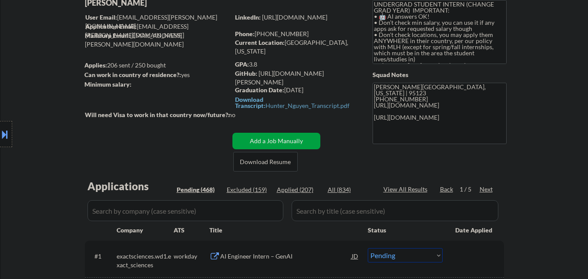
scroll to position [131, 0]
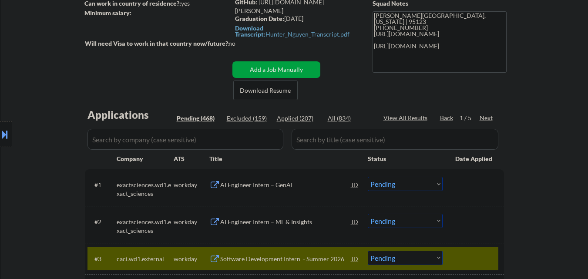
click at [485, 115] on div "Next" at bounding box center [487, 118] width 14 height 9
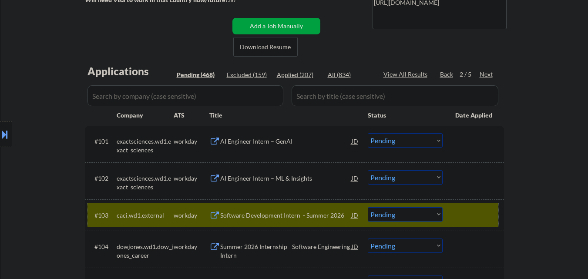
click at [481, 212] on div at bounding box center [474, 215] width 38 height 16
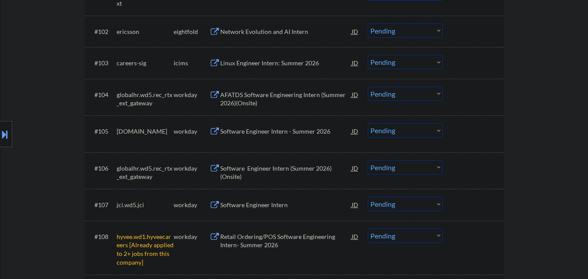
scroll to position [435, 0]
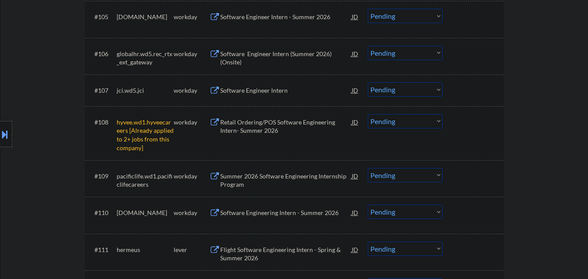
click at [429, 122] on select "Choose an option... Pending Applied Excluded (Questions) Excluded (Expired) Exc…" at bounding box center [405, 121] width 75 height 14
click at [368, 114] on select "Choose an option... Pending Applied Excluded (Questions) Excluded (Expired) Exc…" at bounding box center [405, 121] width 75 height 14
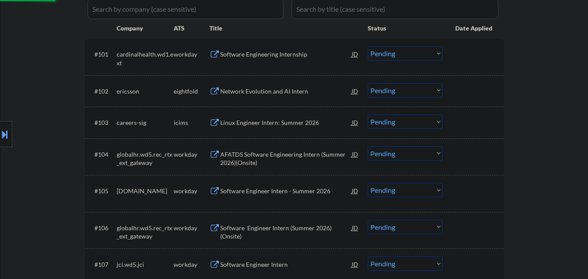
select select ""pending""
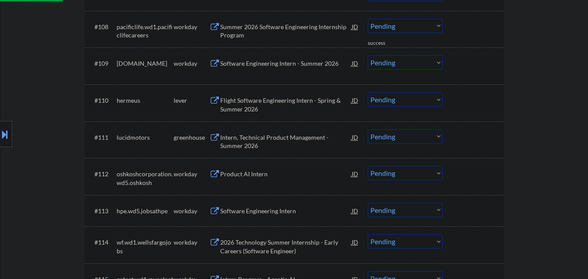
scroll to position [566, 0]
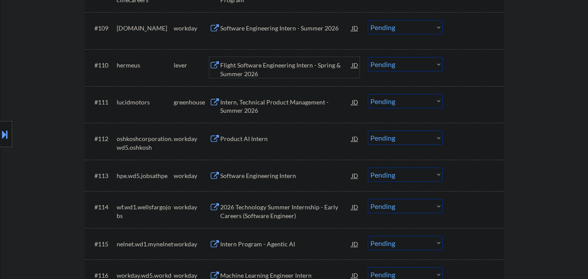
click at [277, 71] on div "Flight Software Engineering Intern - Spring & Summer 2026" at bounding box center [285, 69] width 131 height 17
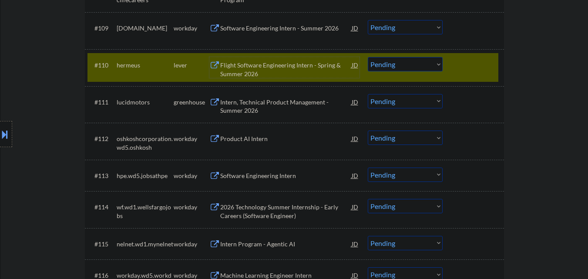
click at [267, 67] on div "Flight Software Engineering Intern - Spring & Summer 2026" at bounding box center [285, 69] width 131 height 17
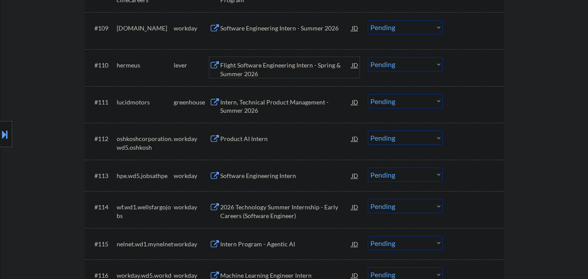
click at [289, 68] on div "Flight Software Engineering Intern - Spring & Summer 2026" at bounding box center [285, 69] width 131 height 17
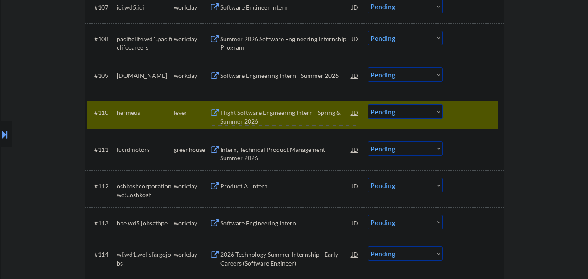
scroll to position [479, 0]
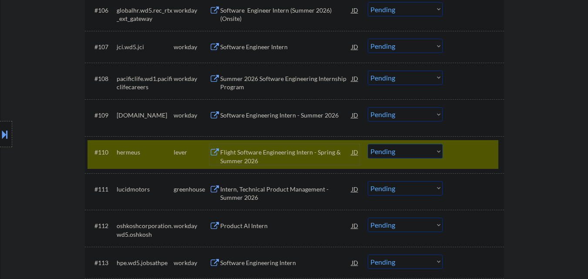
click at [405, 150] on select "Choose an option... Pending Applied Excluded (Questions) Excluded (Expired) Exc…" at bounding box center [405, 151] width 75 height 14
click at [368, 144] on select "Choose an option... Pending Applied Excluded (Questions) Excluded (Expired) Exc…" at bounding box center [405, 151] width 75 height 14
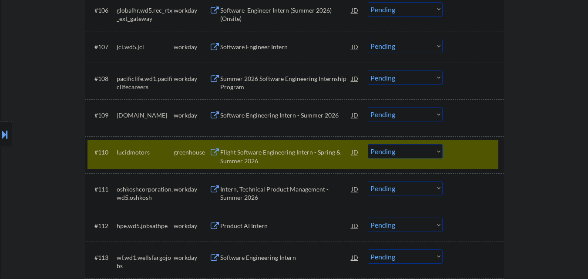
click at [471, 153] on div at bounding box center [474, 152] width 38 height 16
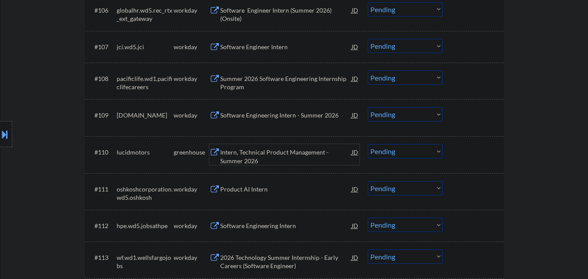
click at [308, 158] on div "Intern, Technical Product Management - Summer 2026" at bounding box center [285, 156] width 131 height 17
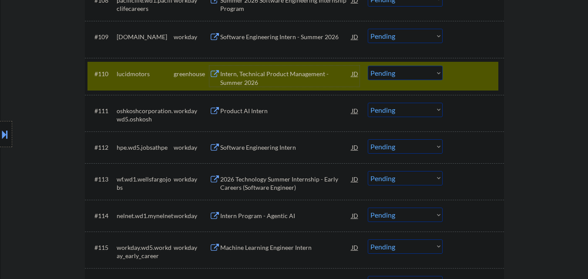
scroll to position [579, 0]
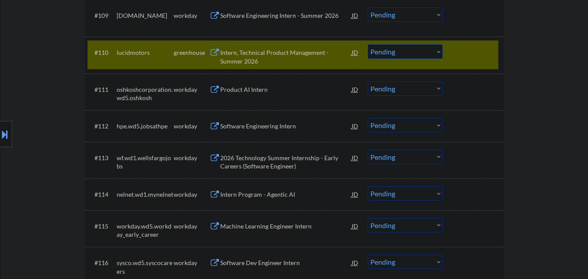
click at [430, 49] on select "Choose an option... Pending Applied Excluded (Questions) Excluded (Expired) Exc…" at bounding box center [405, 51] width 75 height 14
click at [368, 44] on select "Choose an option... Pending Applied Excluded (Questions) Excluded (Expired) Exc…" at bounding box center [405, 51] width 75 height 14
select select ""pending""
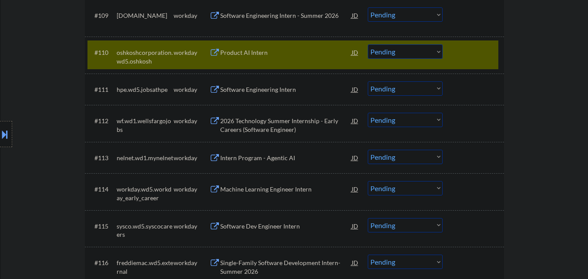
click at [457, 50] on div at bounding box center [474, 52] width 38 height 16
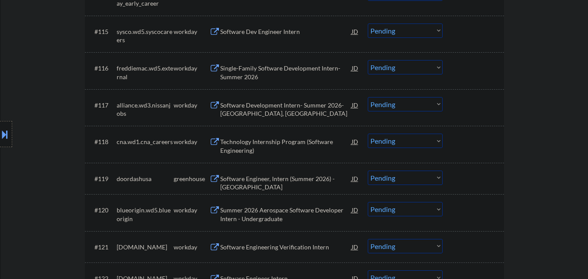
scroll to position [796, 0]
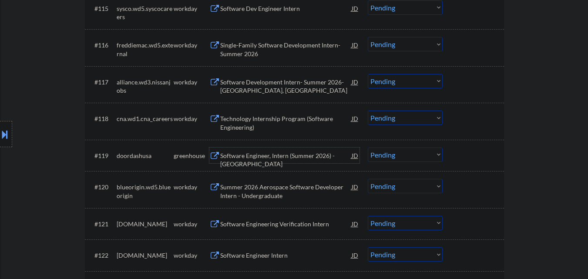
click at [278, 154] on div "Software Engineer, Intern (Summer 2026) - US" at bounding box center [285, 159] width 131 height 17
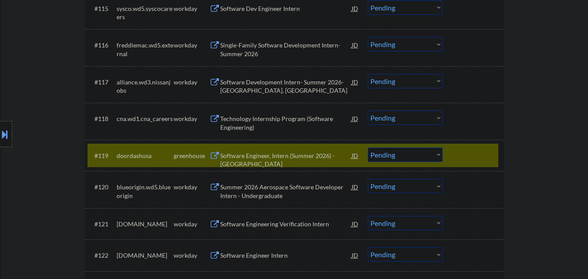
click at [6, 137] on button at bounding box center [5, 134] width 10 height 14
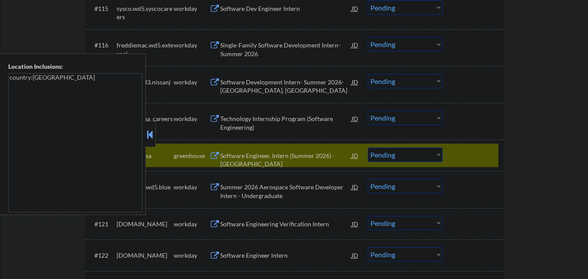
click at [151, 139] on button at bounding box center [150, 134] width 10 height 13
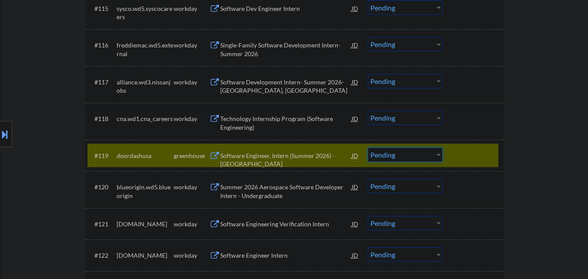
click at [421, 159] on select "Choose an option... Pending Applied Excluded (Questions) Excluded (Expired) Exc…" at bounding box center [405, 155] width 75 height 14
click at [368, 148] on select "Choose an option... Pending Applied Excluded (Questions) Excluded (Expired) Exc…" at bounding box center [405, 155] width 75 height 14
select select ""pending""
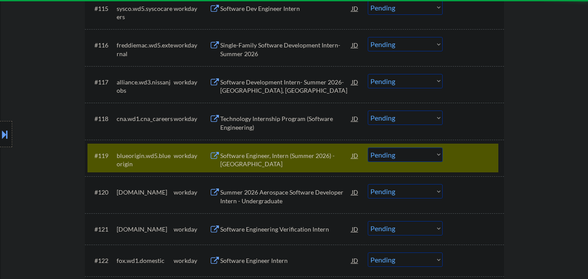
click at [480, 150] on div at bounding box center [474, 156] width 38 height 16
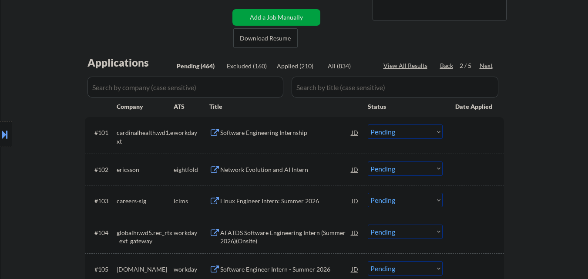
scroll to position [143, 0]
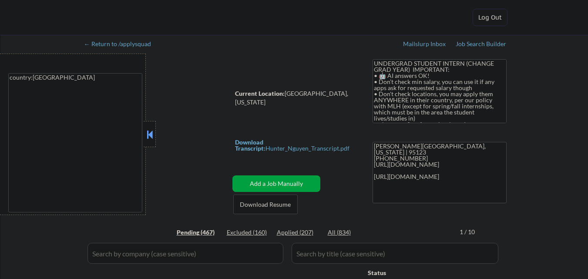
select select ""applied""
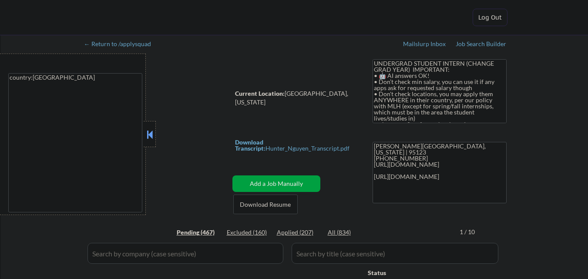
select select ""applied""
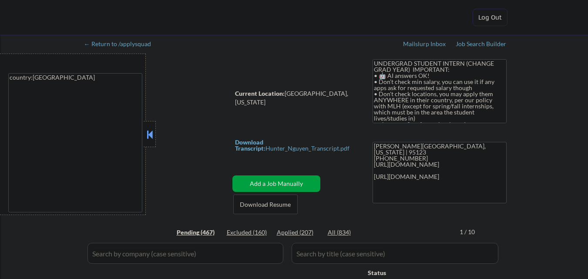
select select ""applied""
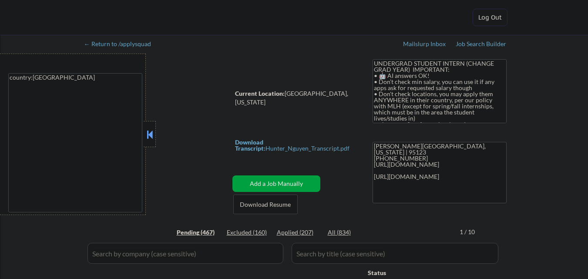
select select ""applied""
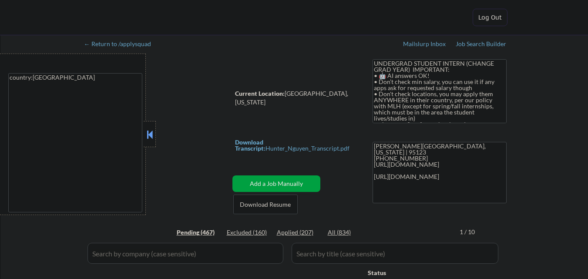
select select ""applied""
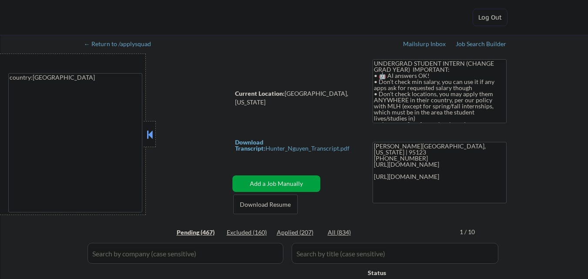
select select ""applied""
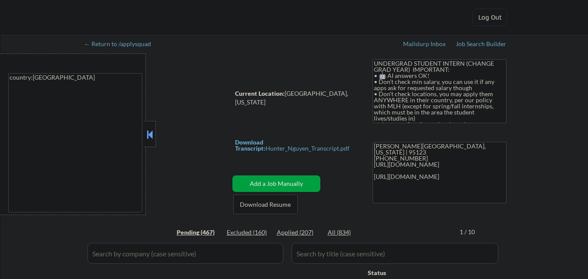
select select ""applied""
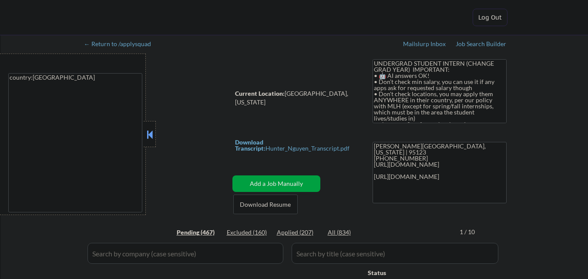
select select ""applied""
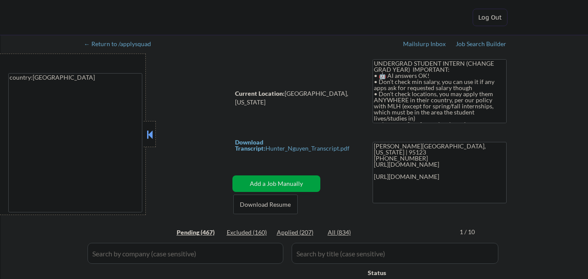
select select ""applied""
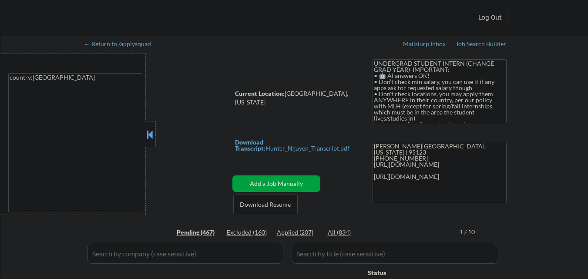
select select ""applied""
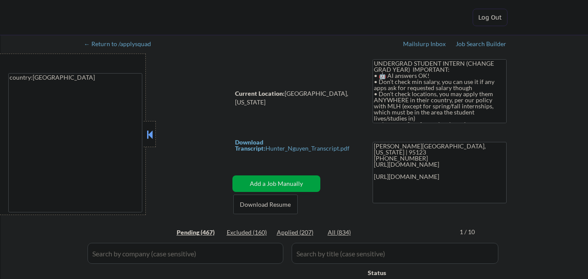
select select ""applied""
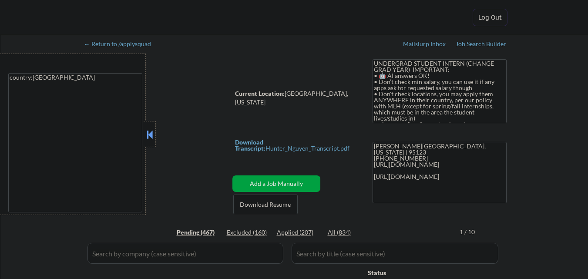
select select ""applied""
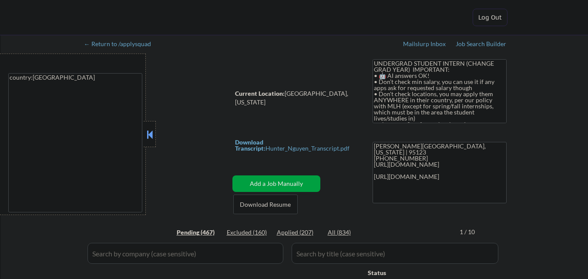
select select ""applied""
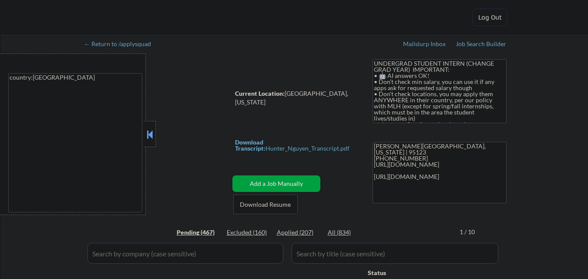
select select ""applied""
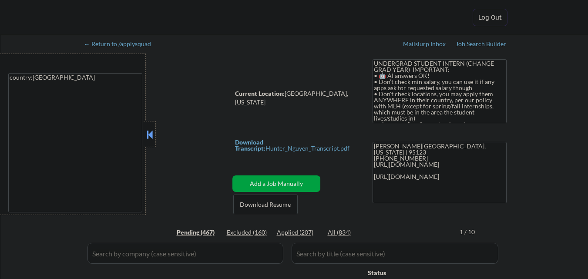
select select ""applied""
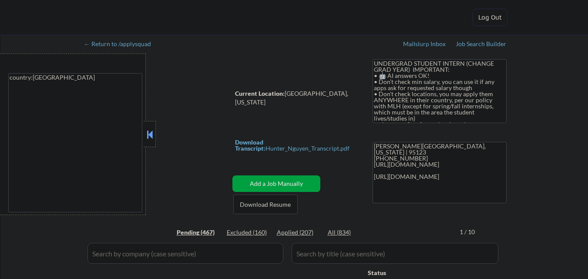
select select ""applied""
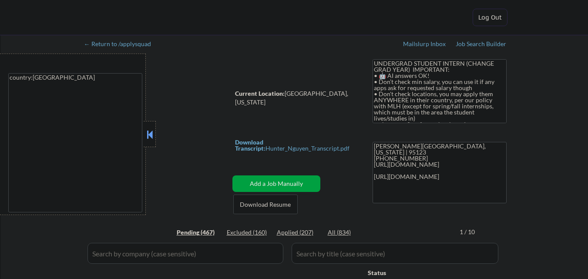
select select ""applied""
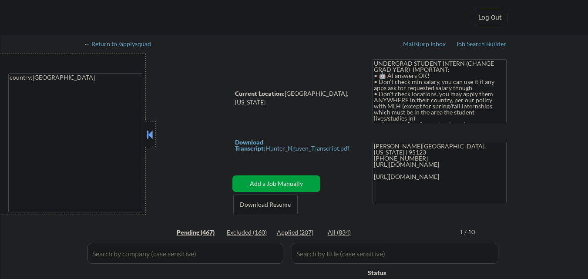
select select ""applied""
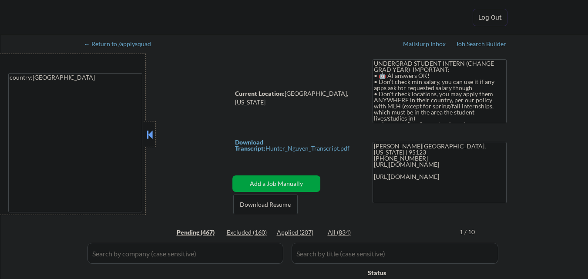
select select ""applied""
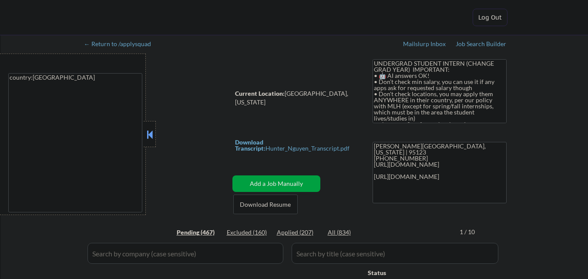
select select ""applied""
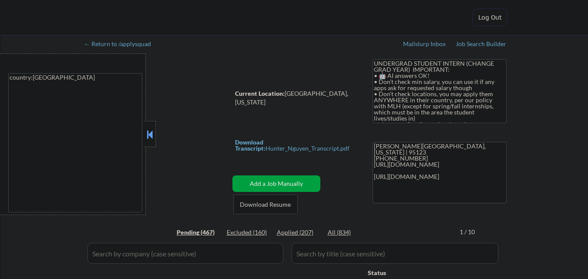
select select ""pending""
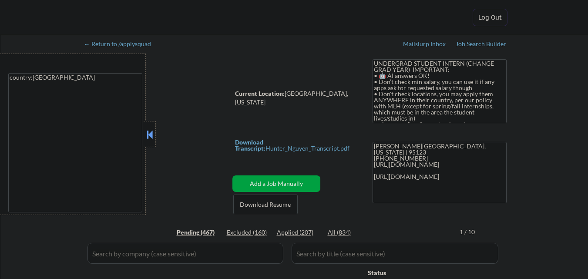
select select ""pending""
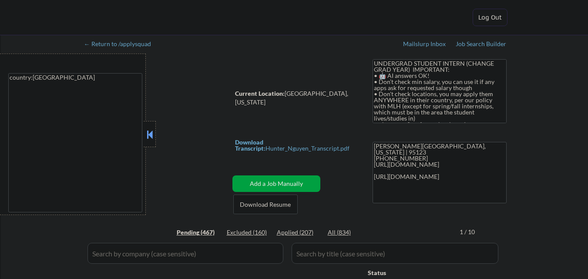
select select ""pending""
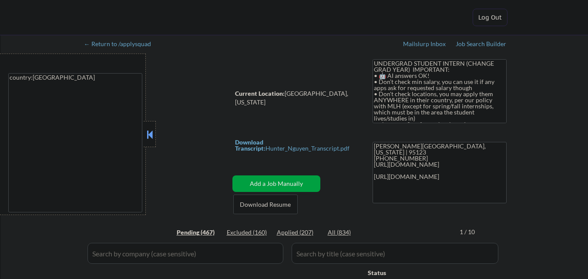
select select ""pending""
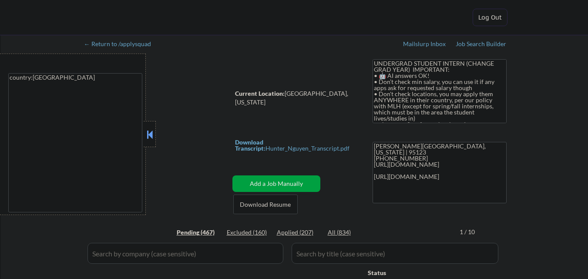
select select ""pending""
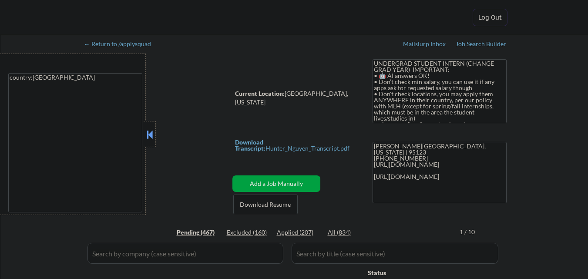
select select ""pending""
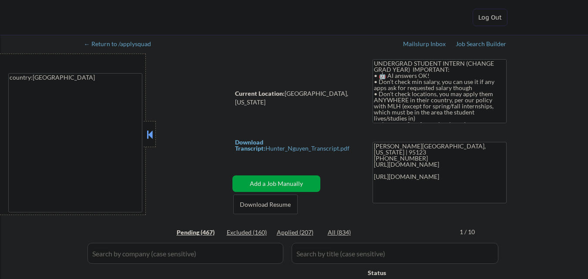
select select ""pending""
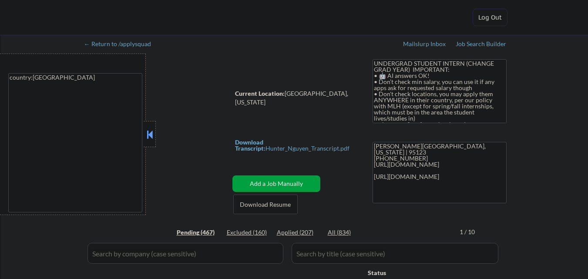
select select ""pending""
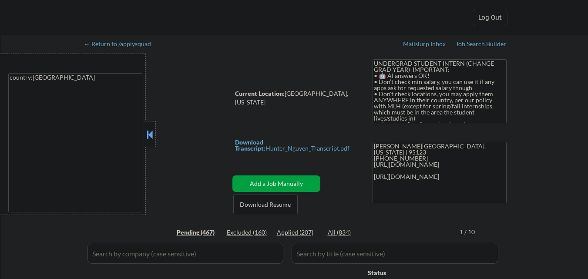
select select ""pending""
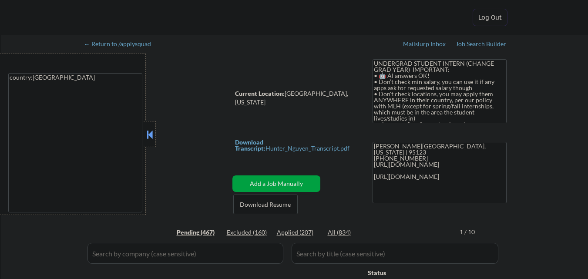
select select ""pending""
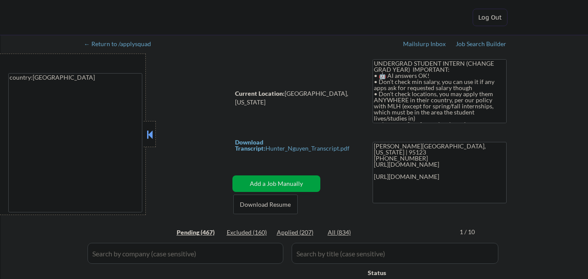
select select ""pending""
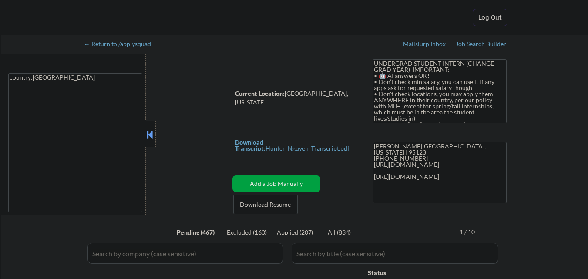
select select ""pending""
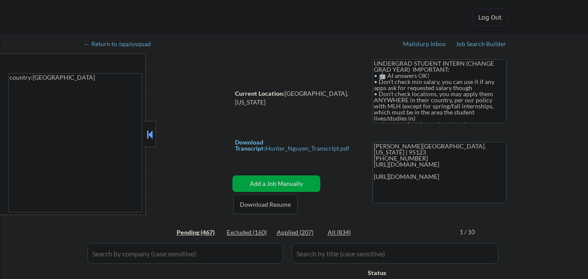
select select ""pending""
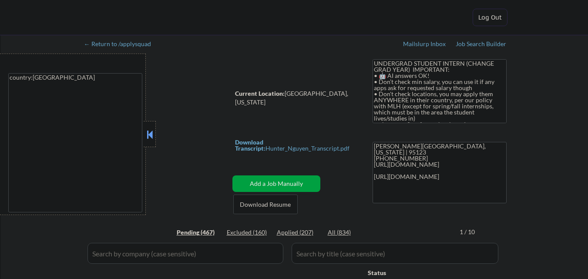
select select ""pending""
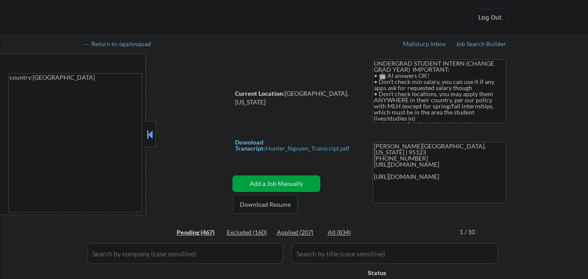
select select ""pending""
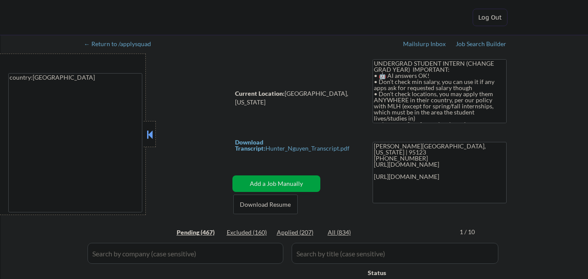
select select ""pending""
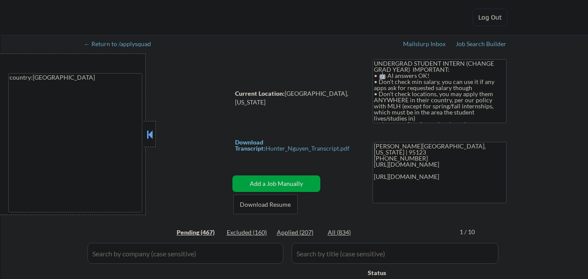
select select ""pending""
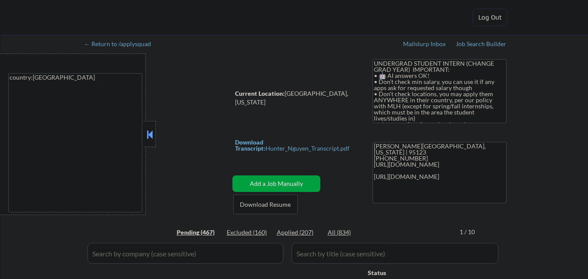
select select ""pending""
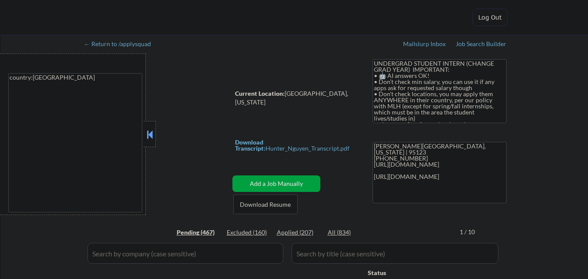
select select ""pending""
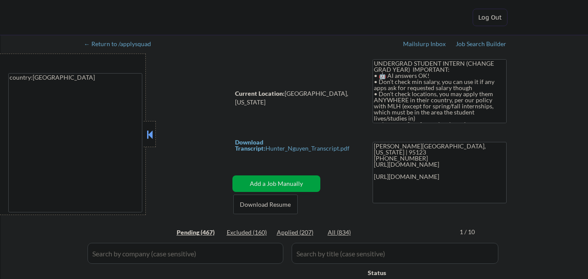
select select ""pending""
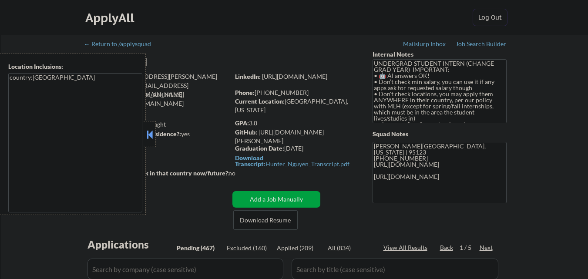
drag, startPoint x: 149, startPoint y: 132, endPoint x: 175, endPoint y: 130, distance: 25.8
click at [149, 132] on button at bounding box center [150, 134] width 10 height 13
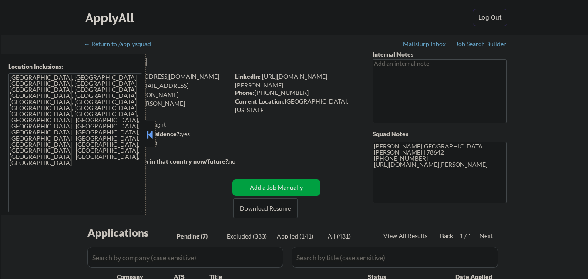
select select ""pending""
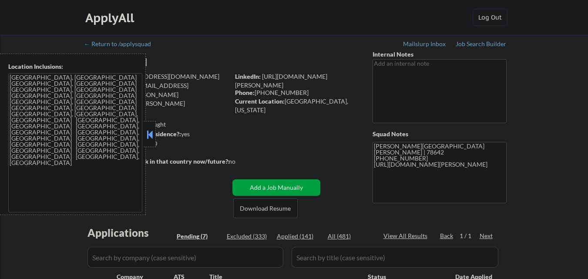
select select ""pending""
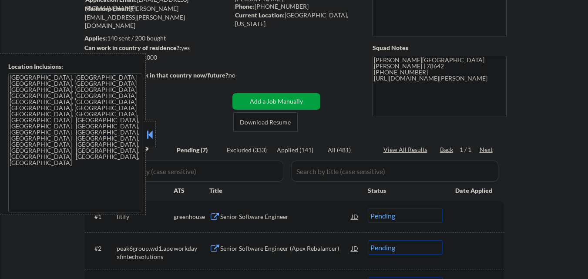
scroll to position [87, 0]
click at [152, 131] on button at bounding box center [150, 134] width 10 height 13
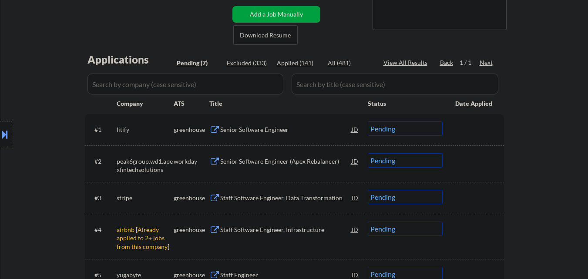
scroll to position [174, 0]
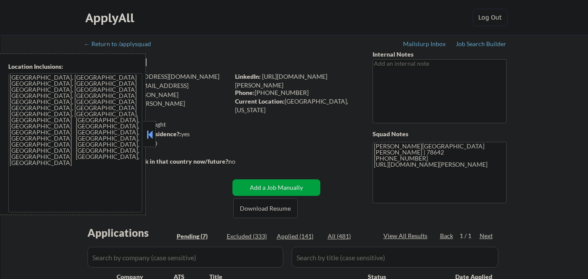
select select ""pending""
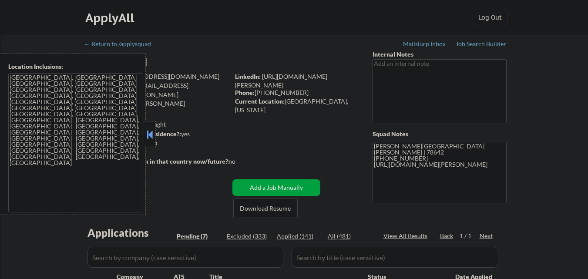
select select ""pending""
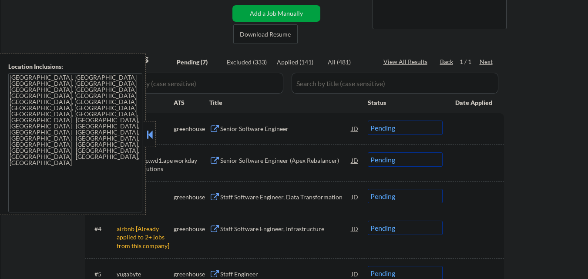
click at [152, 136] on button at bounding box center [150, 134] width 10 height 13
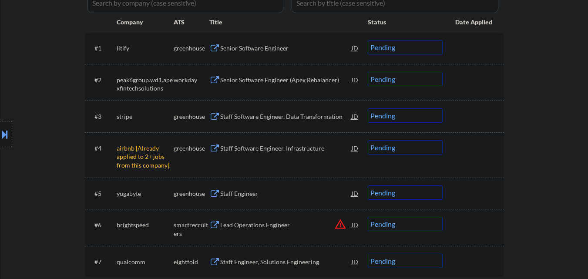
scroll to position [261, 0]
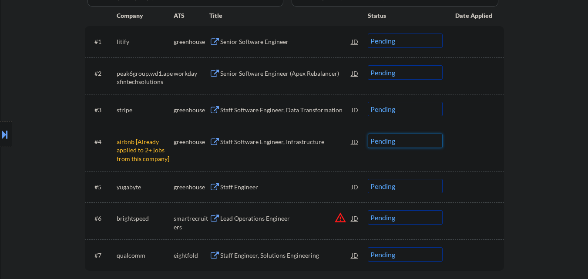
drag, startPoint x: 435, startPoint y: 141, endPoint x: 434, endPoint y: 147, distance: 5.7
click at [435, 141] on select "Choose an option... Pending Applied Excluded (Questions) Excluded (Expired) Exc…" at bounding box center [405, 141] width 75 height 14
click at [368, 134] on select "Choose an option... Pending Applied Excluded (Questions) Excluded (Expired) Exc…" at bounding box center [405, 141] width 75 height 14
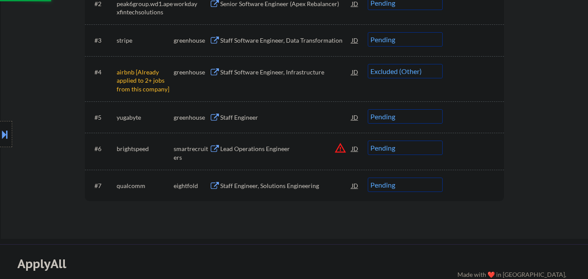
scroll to position [305, 0]
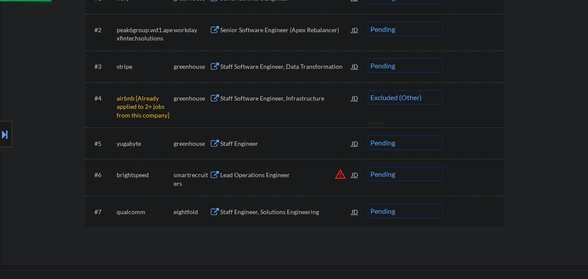
select select ""pending""
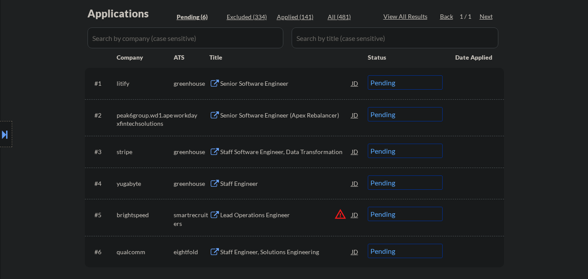
scroll to position [218, 0]
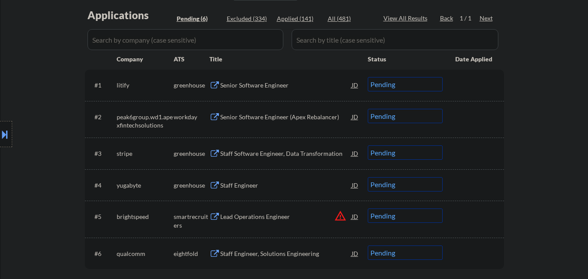
click at [0, 136] on button at bounding box center [5, 134] width 10 height 14
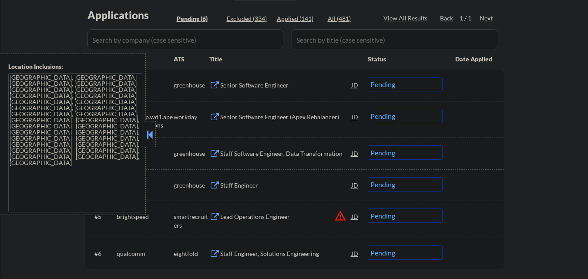
click at [147, 137] on button at bounding box center [150, 134] width 10 height 13
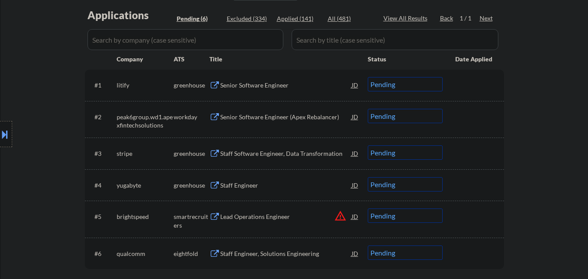
click at [269, 88] on div "Senior Software Engineer" at bounding box center [285, 85] width 131 height 9
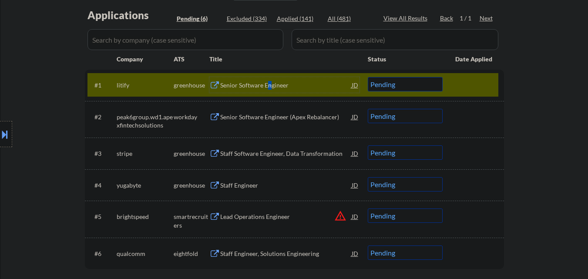
drag, startPoint x: 0, startPoint y: 129, endPoint x: 14, endPoint y: 131, distance: 14.2
click at [0, 129] on button at bounding box center [5, 134] width 10 height 14
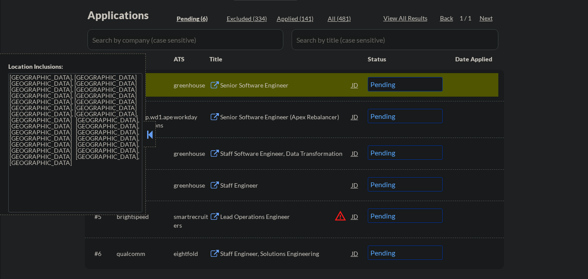
click at [155, 139] on div at bounding box center [150, 134] width 12 height 26
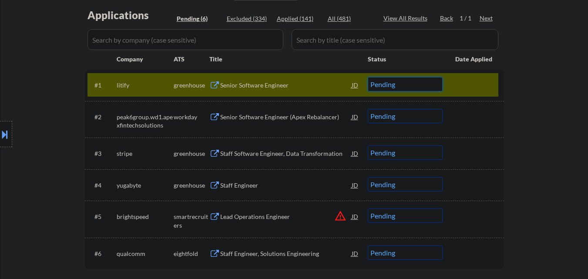
click at [414, 88] on select "Choose an option... Pending Applied Excluded (Questions) Excluded (Expired) Exc…" at bounding box center [405, 84] width 75 height 14
click at [368, 77] on select "Choose an option... Pending Applied Excluded (Questions) Excluded (Expired) Exc…" at bounding box center [405, 84] width 75 height 14
select select ""pending""
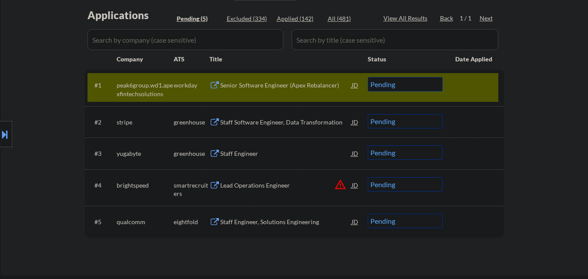
click at [473, 87] on div at bounding box center [474, 85] width 38 height 16
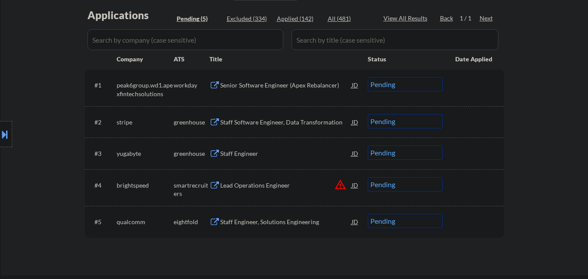
click at [293, 124] on div "Staff Software Engineer, Data Transformation" at bounding box center [285, 122] width 131 height 9
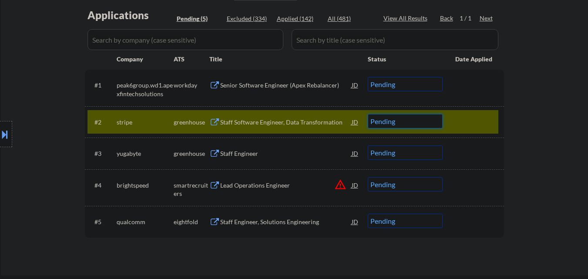
click at [409, 123] on select "Choose an option... Pending Applied Excluded (Questions) Excluded (Expired) Exc…" at bounding box center [405, 121] width 75 height 14
click at [407, 125] on select "Choose an option... Pending Applied Excluded (Questions) Excluded (Expired) Exc…" at bounding box center [405, 121] width 75 height 14
click at [368, 114] on select "Choose an option... Pending Applied Excluded (Questions) Excluded (Expired) Exc…" at bounding box center [405, 121] width 75 height 14
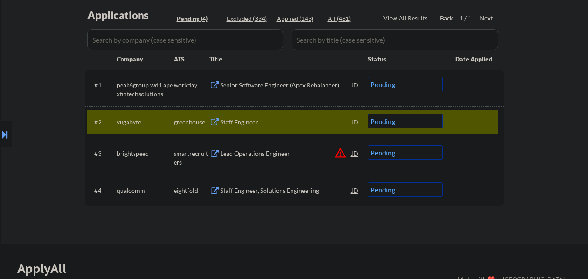
click at [295, 121] on div "Staff Engineer" at bounding box center [285, 122] width 131 height 9
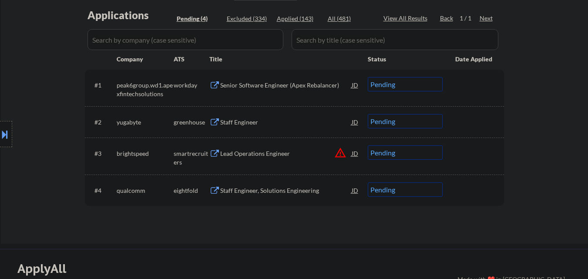
click at [0, 131] on button at bounding box center [5, 134] width 10 height 14
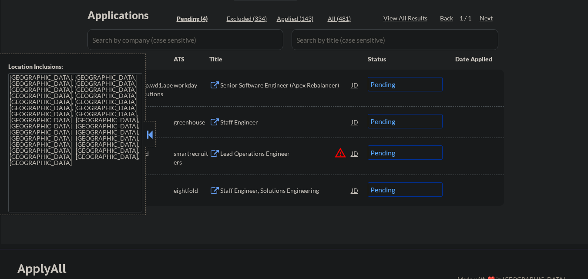
click at [148, 138] on button at bounding box center [150, 134] width 10 height 13
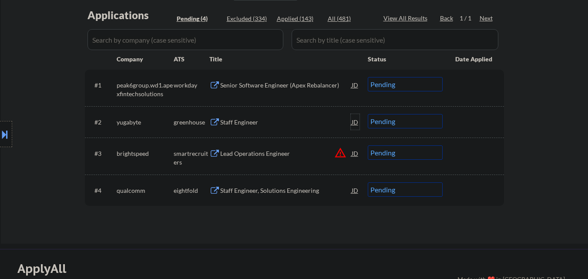
click at [354, 121] on div "JD" at bounding box center [355, 122] width 9 height 16
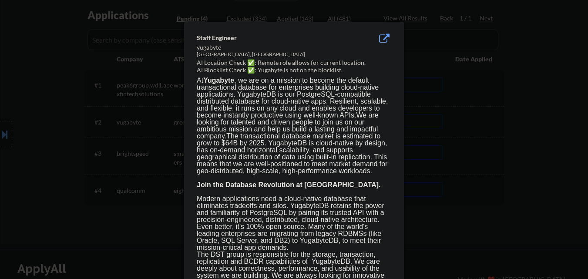
click at [554, 133] on div at bounding box center [294, 139] width 588 height 279
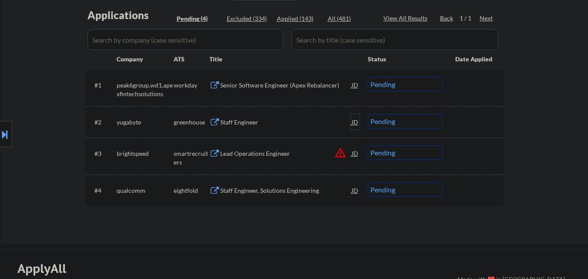
click at [352, 121] on div "JD" at bounding box center [355, 122] width 9 height 16
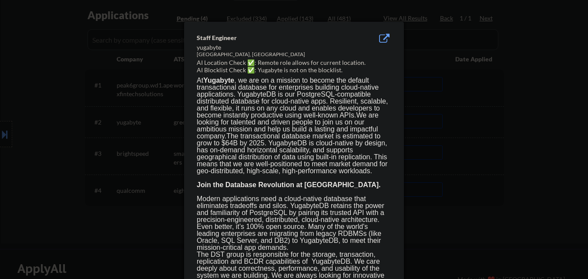
drag, startPoint x: 506, startPoint y: 113, endPoint x: 463, endPoint y: 41, distance: 83.6
click at [507, 110] on div at bounding box center [294, 139] width 588 height 279
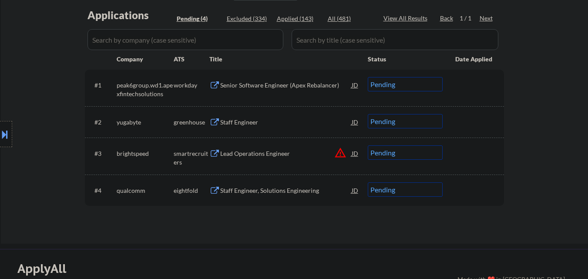
drag, startPoint x: 282, startPoint y: 123, endPoint x: 287, endPoint y: 124, distance: 5.3
click at [283, 123] on div "Staff Engineer" at bounding box center [285, 122] width 131 height 9
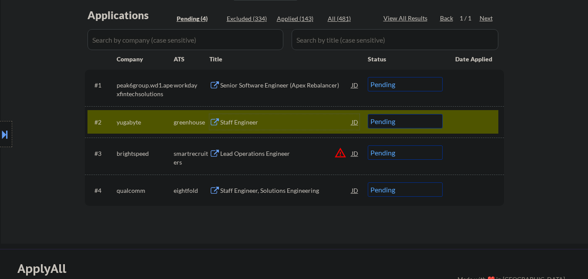
click at [428, 122] on select "Choose an option... Pending Applied Excluded (Questions) Excluded (Expired) Exc…" at bounding box center [405, 121] width 75 height 14
click at [421, 122] on select "Choose an option... Pending Applied Excluded (Questions) Excluded (Expired) Exc…" at bounding box center [405, 121] width 75 height 14
click at [368, 114] on select "Choose an option... Pending Applied Excluded (Questions) Excluded (Expired) Exc…" at bounding box center [405, 121] width 75 height 14
click at [468, 126] on div at bounding box center [474, 122] width 38 height 16
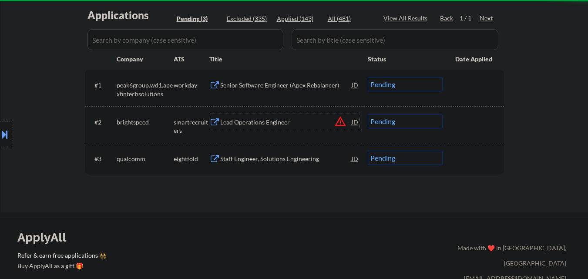
click at [288, 122] on div "Lead Operations Engineer" at bounding box center [285, 122] width 131 height 9
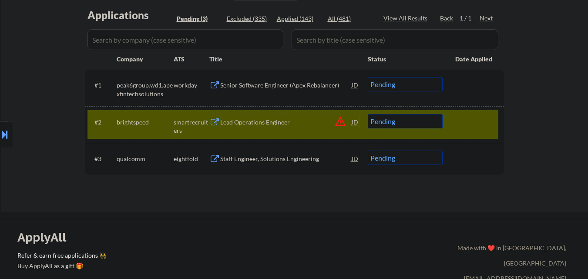
click at [436, 124] on select "Choose an option... Pending Applied Excluded (Questions) Excluded (Expired) Exc…" at bounding box center [405, 121] width 75 height 14
click at [368, 114] on select "Choose an option... Pending Applied Excluded (Questions) Excluded (Expired) Exc…" at bounding box center [405, 121] width 75 height 14
select select ""pending""
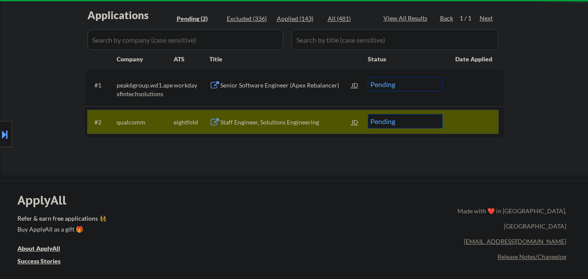
click at [493, 117] on div at bounding box center [474, 122] width 38 height 16
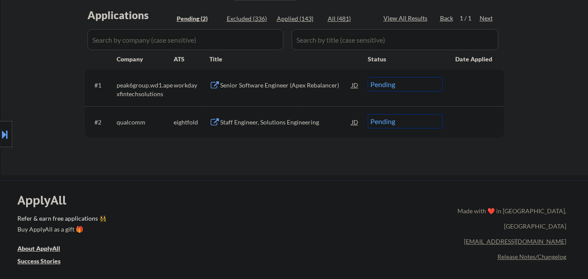
click at [351, 84] on div "JD" at bounding box center [355, 85] width 9 height 16
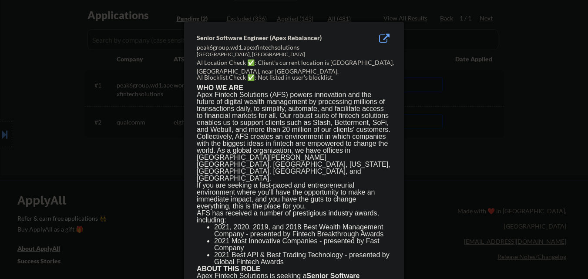
click at [437, 195] on div at bounding box center [294, 139] width 588 height 279
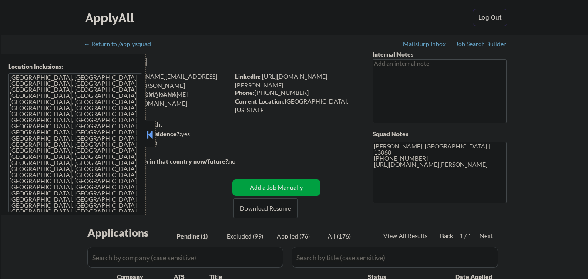
select select ""pending""
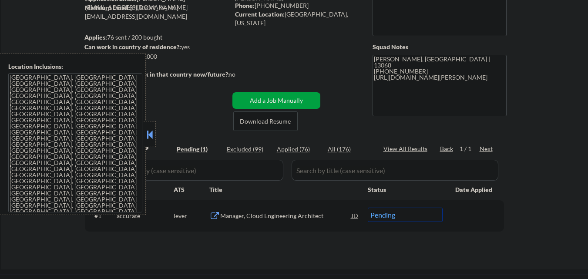
click at [154, 135] on button at bounding box center [150, 134] width 10 height 13
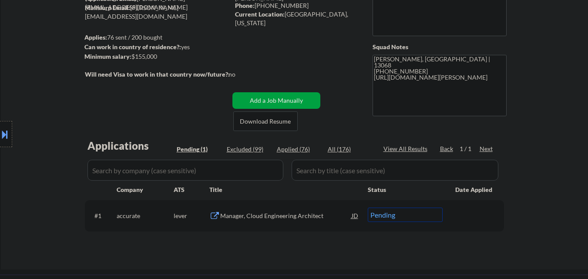
scroll to position [131, 0]
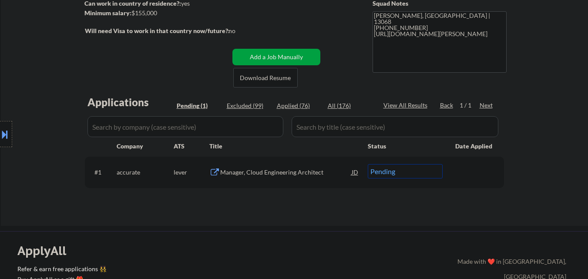
click at [303, 173] on div "Manager, Cloud Engineering Architect" at bounding box center [285, 172] width 131 height 9
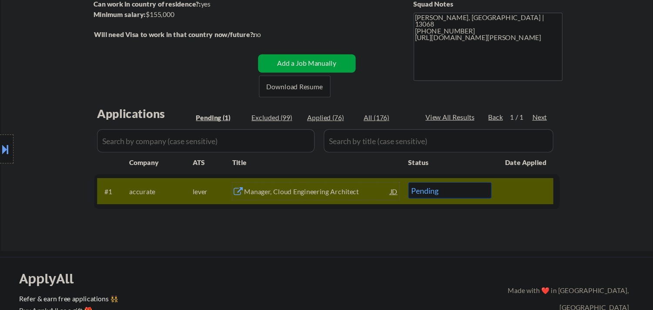
scroll to position [0, 0]
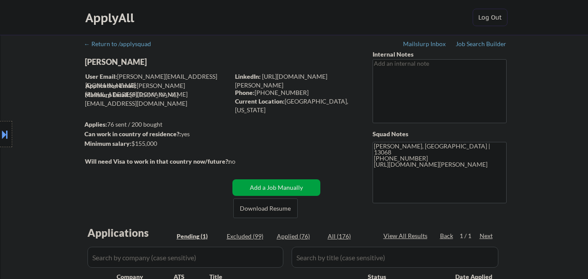
select select ""pending""
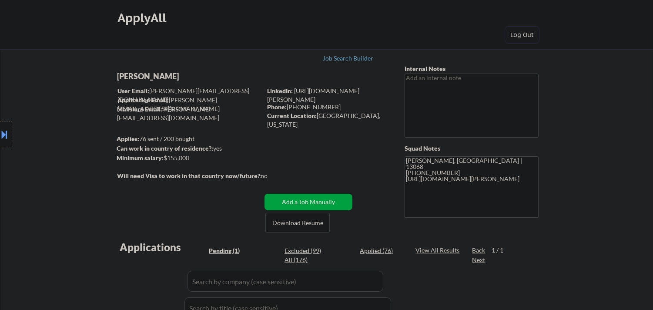
click at [168, 76] on div "[PERSON_NAME]" at bounding box center [206, 76] width 179 height 11
copy div "[PERSON_NAME]"
click at [333, 114] on div "Current Location: [GEOGRAPHIC_DATA], [US_STATE]" at bounding box center [328, 119] width 123 height 17
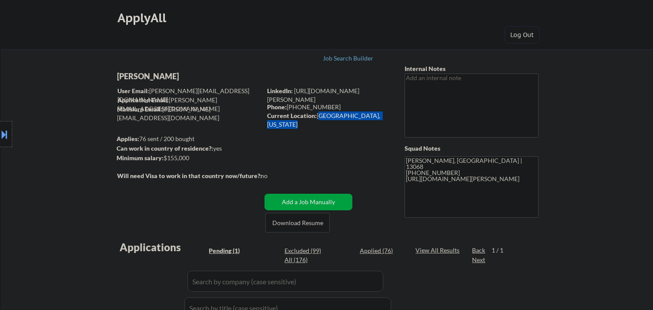
copy div "[GEOGRAPHIC_DATA], [US_STATE]"
drag, startPoint x: 333, startPoint y: 114, endPoint x: 368, endPoint y: 113, distance: 35.7
click at [368, 113] on div "Current Location: [GEOGRAPHIC_DATA], [US_STATE]" at bounding box center [328, 119] width 123 height 17
click at [0, 135] on button at bounding box center [5, 134] width 10 height 14
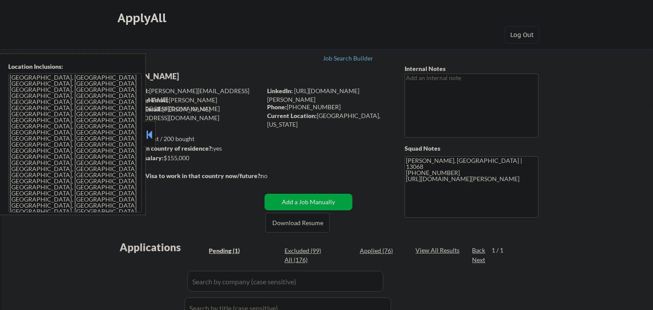
click at [62, 168] on textarea "[GEOGRAPHIC_DATA], [GEOGRAPHIC_DATA] [GEOGRAPHIC_DATA], [GEOGRAPHIC_DATA] [GEOG…" at bounding box center [75, 142] width 134 height 139
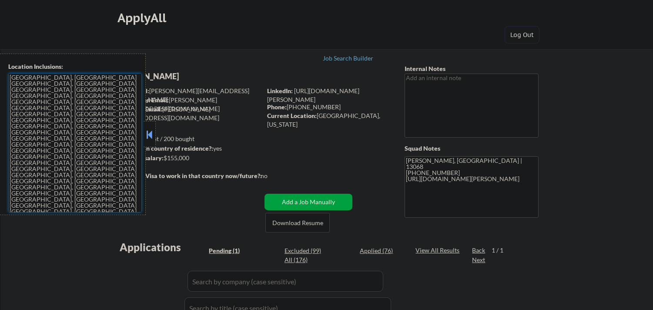
click at [150, 132] on button at bounding box center [150, 134] width 10 height 13
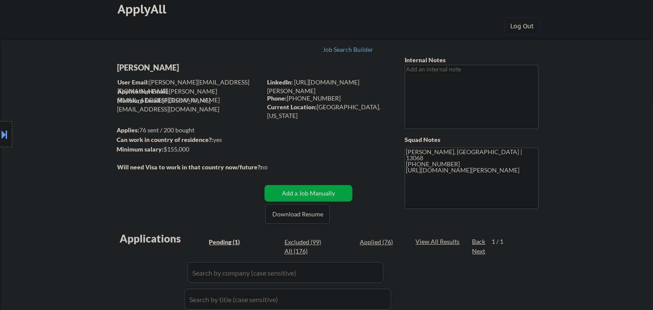
scroll to position [242, 0]
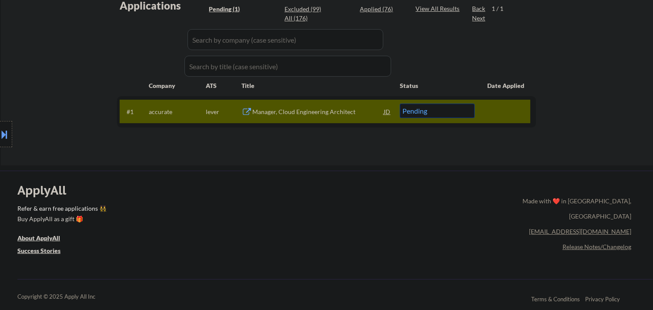
click at [295, 109] on div "Manager, Cloud Engineering Architect" at bounding box center [317, 112] width 131 height 9
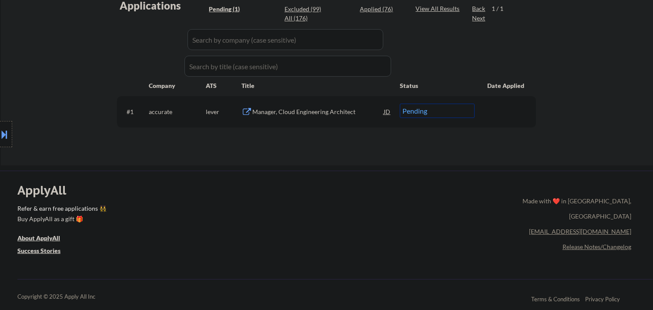
drag, startPoint x: 3, startPoint y: 132, endPoint x: 47, endPoint y: 132, distance: 43.5
click at [3, 131] on button at bounding box center [5, 134] width 10 height 14
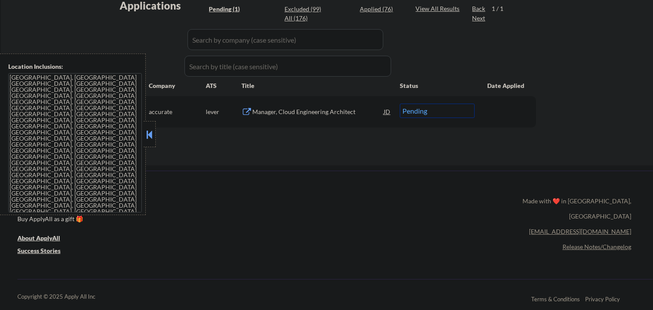
drag, startPoint x: 148, startPoint y: 136, endPoint x: 322, endPoint y: 53, distance: 192.8
click at [150, 135] on button at bounding box center [150, 134] width 10 height 13
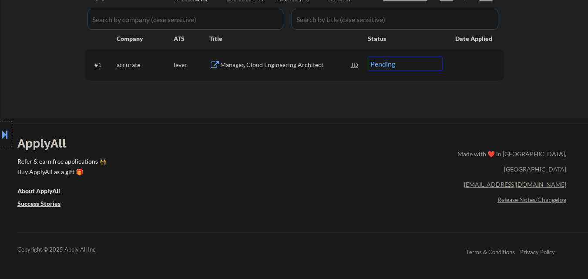
scroll to position [234, 0]
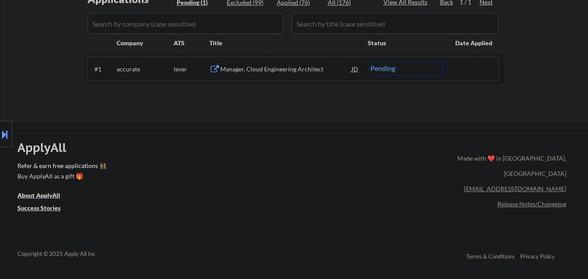
click at [403, 76] on div "#1 accurate lever Manager, Cloud Engineering Architect JD Choose an option... P…" at bounding box center [293, 69] width 411 height 24
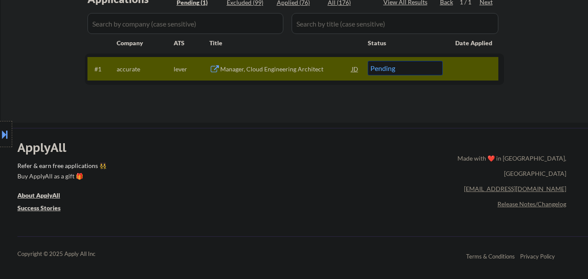
drag, startPoint x: 404, startPoint y: 69, endPoint x: 404, endPoint y: 74, distance: 5.7
click at [404, 70] on select "Choose an option... Pending Applied Excluded (Questions) Excluded (Expired) Exc…" at bounding box center [405, 68] width 75 height 14
click at [418, 71] on select "Choose an option... Pending Applied Excluded (Questions) Excluded (Expired) Exc…" at bounding box center [405, 68] width 75 height 14
select select ""applied""
click at [368, 61] on select "Choose an option... Pending Applied Excluded (Questions) Excluded (Expired) Exc…" at bounding box center [405, 68] width 75 height 14
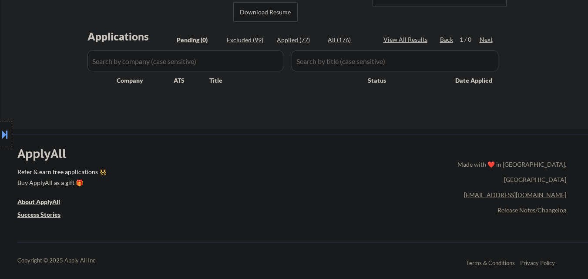
scroll to position [147, 0]
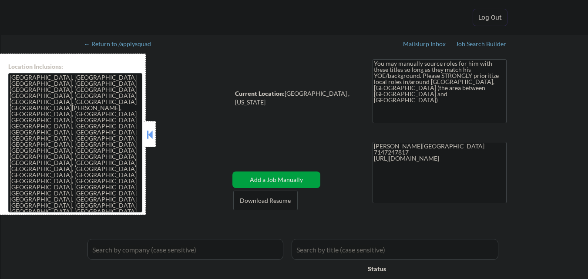
select select ""pending""
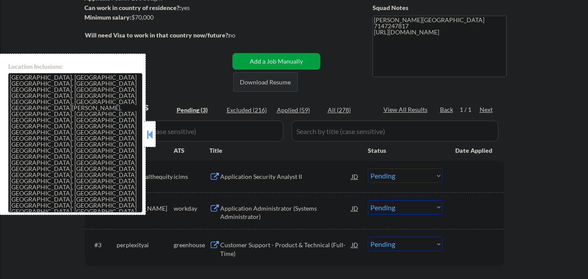
scroll to position [131, 0]
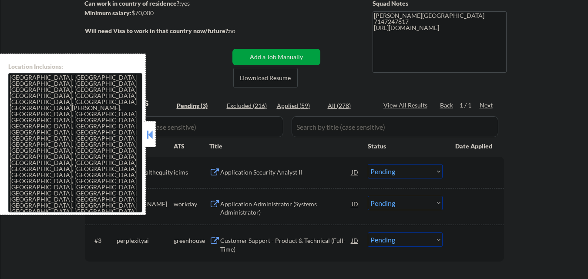
click at [150, 140] on button at bounding box center [150, 134] width 10 height 13
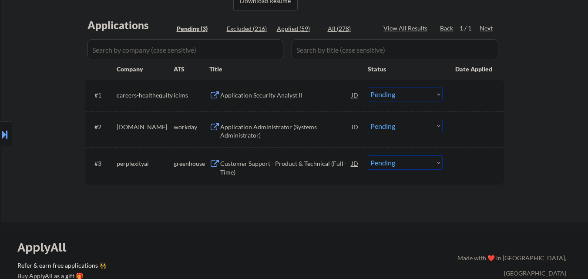
scroll to position [218, 0]
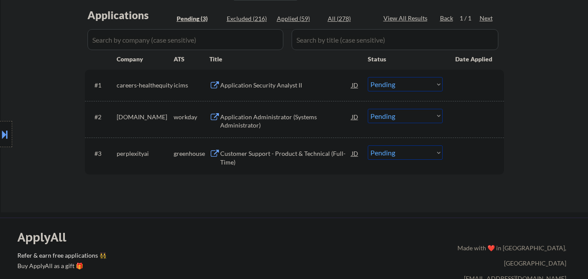
click at [272, 155] on div "Customer Support - Product & Technical (Full-Time)" at bounding box center [285, 157] width 131 height 17
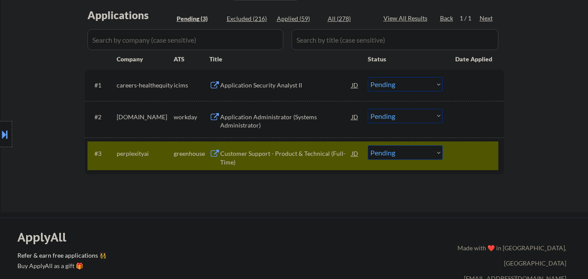
drag, startPoint x: 0, startPoint y: 153, endPoint x: 3, endPoint y: 141, distance: 11.6
click at [2, 151] on div "Location Inclusions: [GEOGRAPHIC_DATA], [GEOGRAPHIC_DATA] [GEOGRAPHIC_DATA], [G…" at bounding box center [78, 135] width 156 height 162
click at [4, 138] on button at bounding box center [5, 134] width 10 height 14
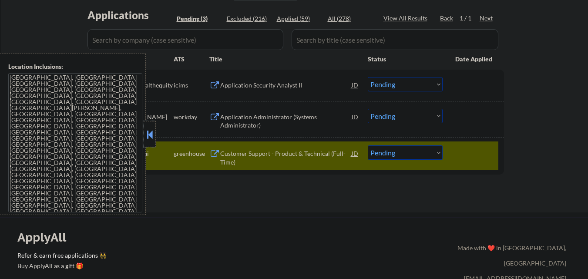
click at [147, 143] on div at bounding box center [150, 134] width 12 height 26
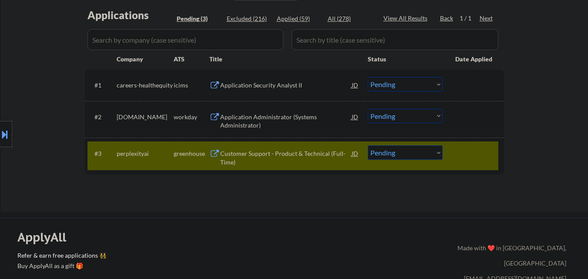
click at [412, 154] on select "Choose an option... Pending Applied Excluded (Questions) Excluded (Expired) Exc…" at bounding box center [405, 152] width 75 height 14
select select ""applied""
click at [368, 145] on select "Choose an option... Pending Applied Excluded (Questions) Excluded (Expired) Exc…" at bounding box center [405, 152] width 75 height 14
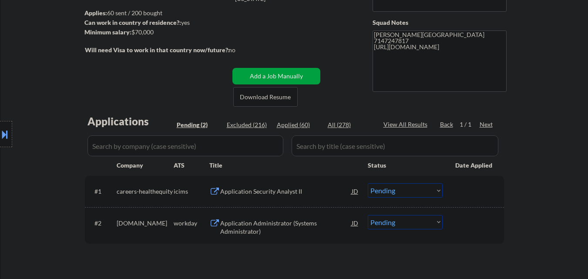
scroll to position [131, 0]
